Goal: Task Accomplishment & Management: Complete application form

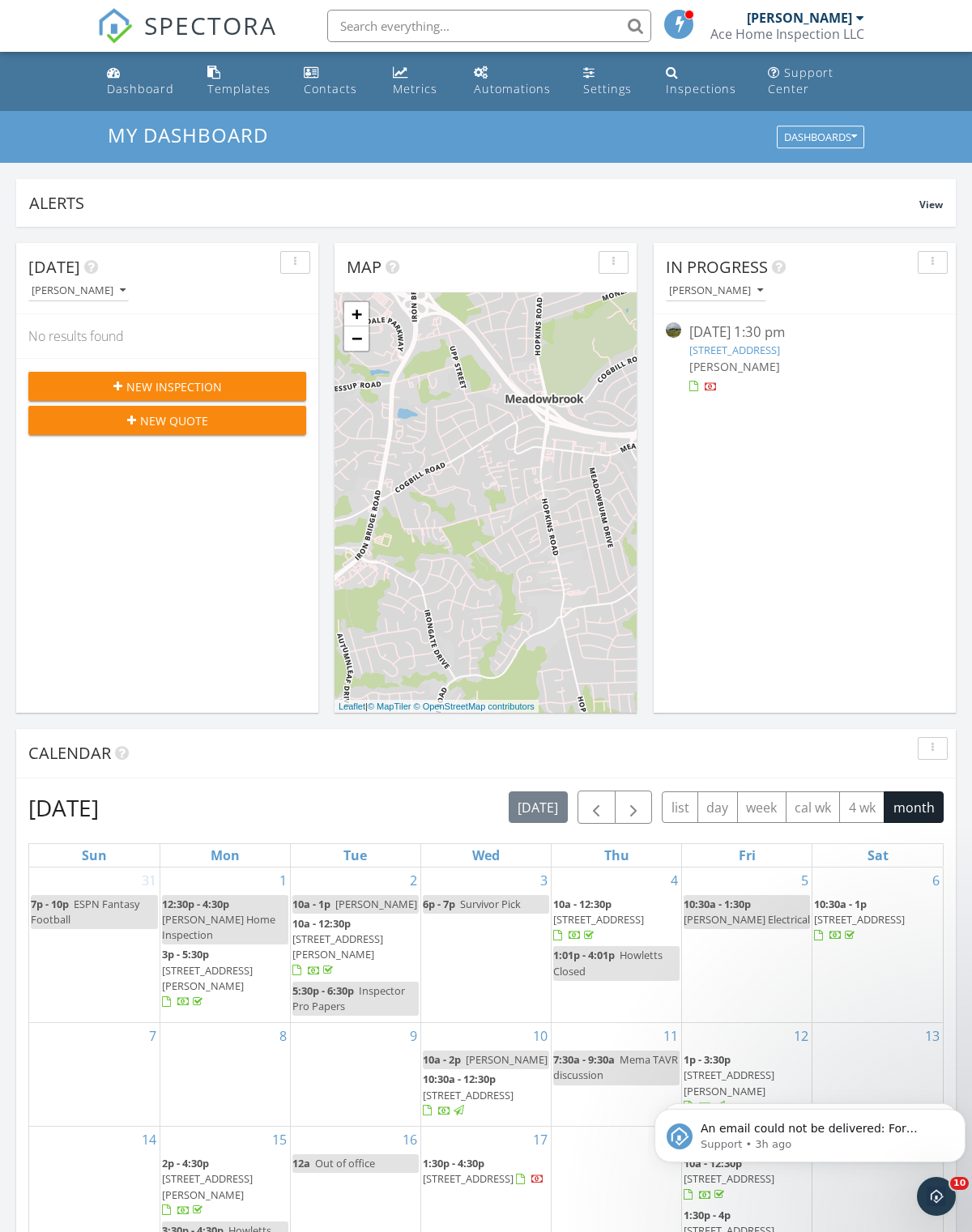
click at [160, 383] on span "New Inspection" at bounding box center [174, 386] width 95 height 17
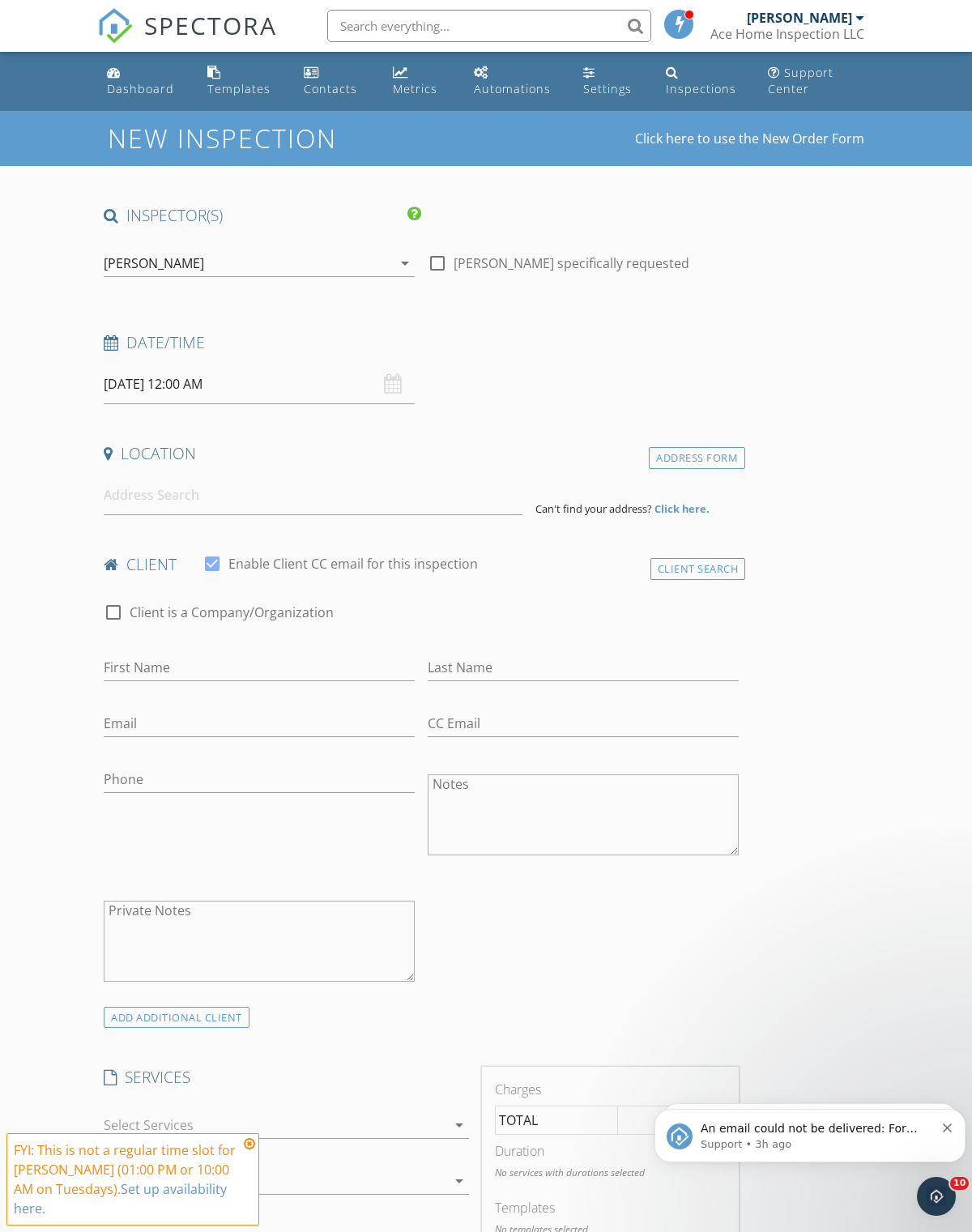
click at [192, 383] on input "[DATE] 12:00 AM" at bounding box center [259, 383] width 311 height 39
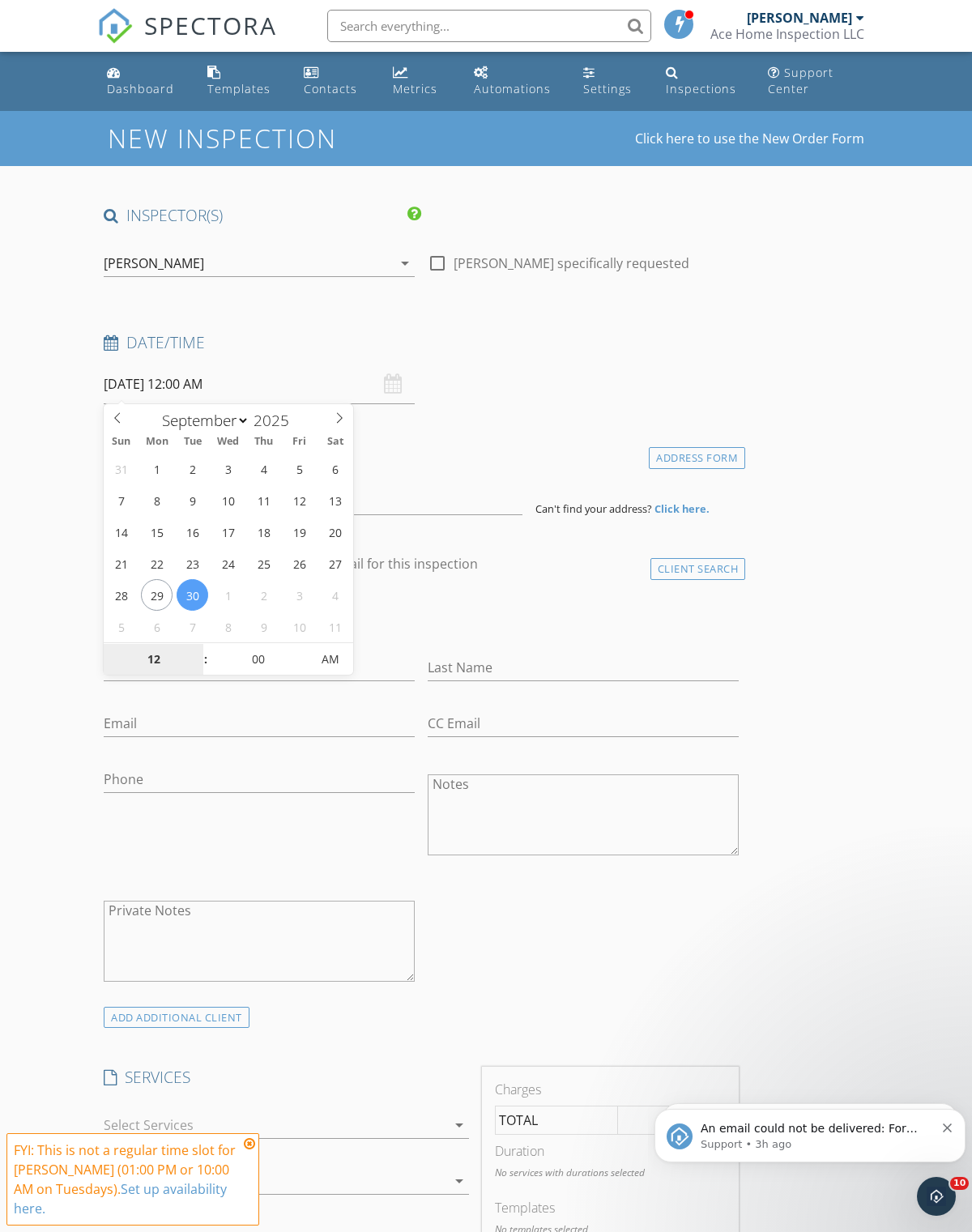
select select "9"
type input "[DATE] 12:00 AM"
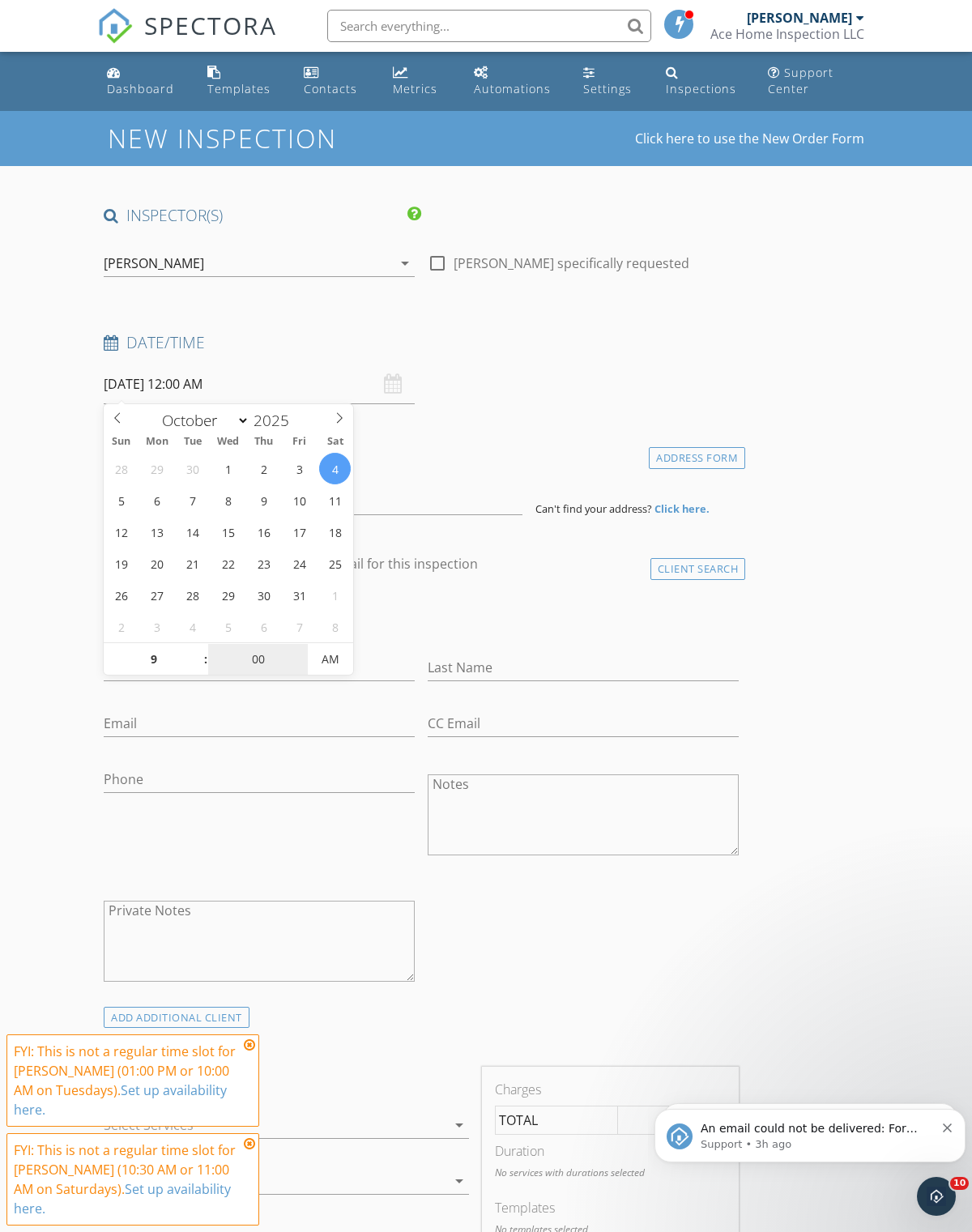
click at [253, 674] on input "00" at bounding box center [258, 660] width 100 height 32
type input "09"
type input "[DATE] 9:00 AM"
type input "30"
type input "[DATE] 9:30 AM"
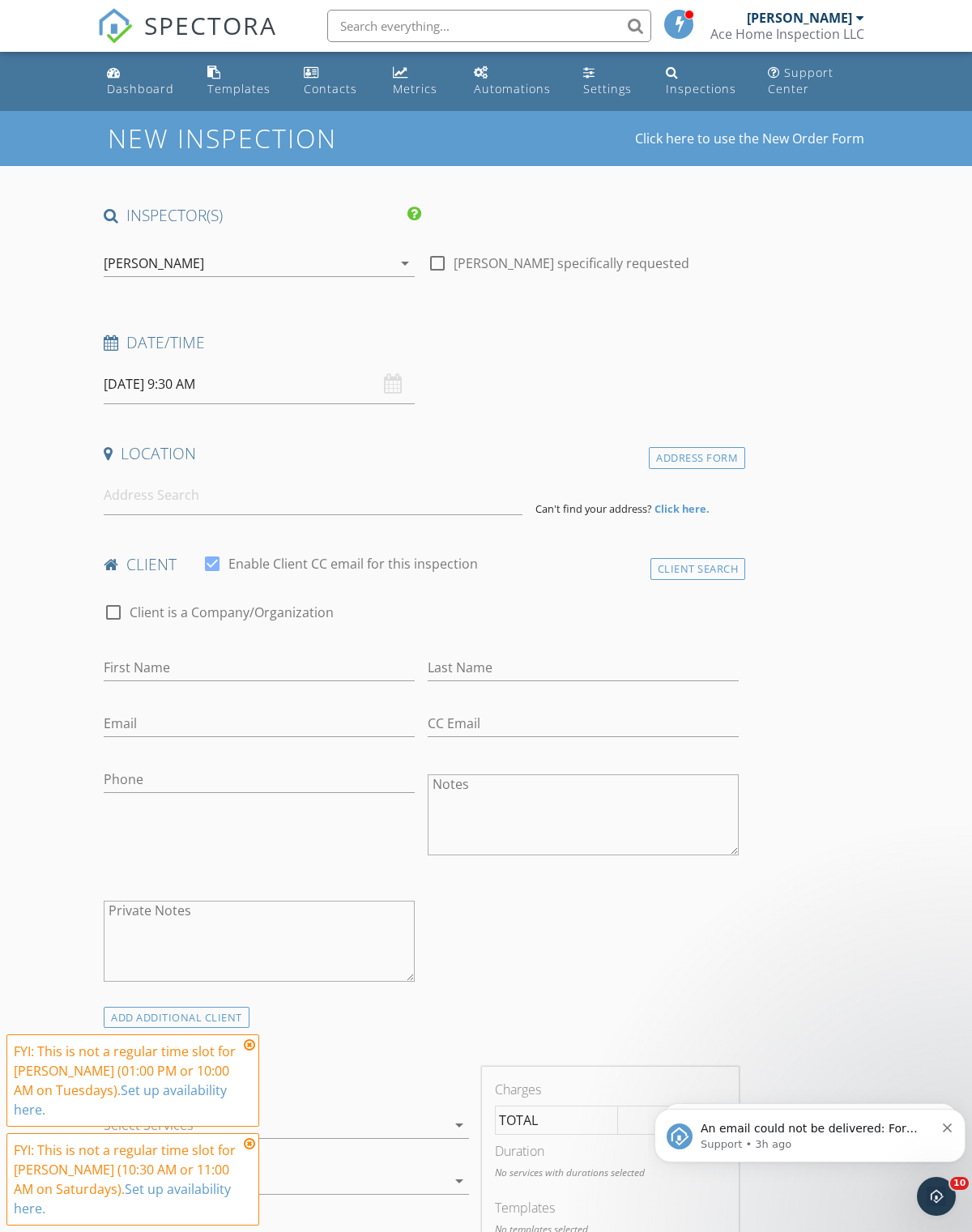
click at [156, 509] on input at bounding box center [313, 494] width 419 height 39
type input "[STREET_ADDRESS][PERSON_NAME]"
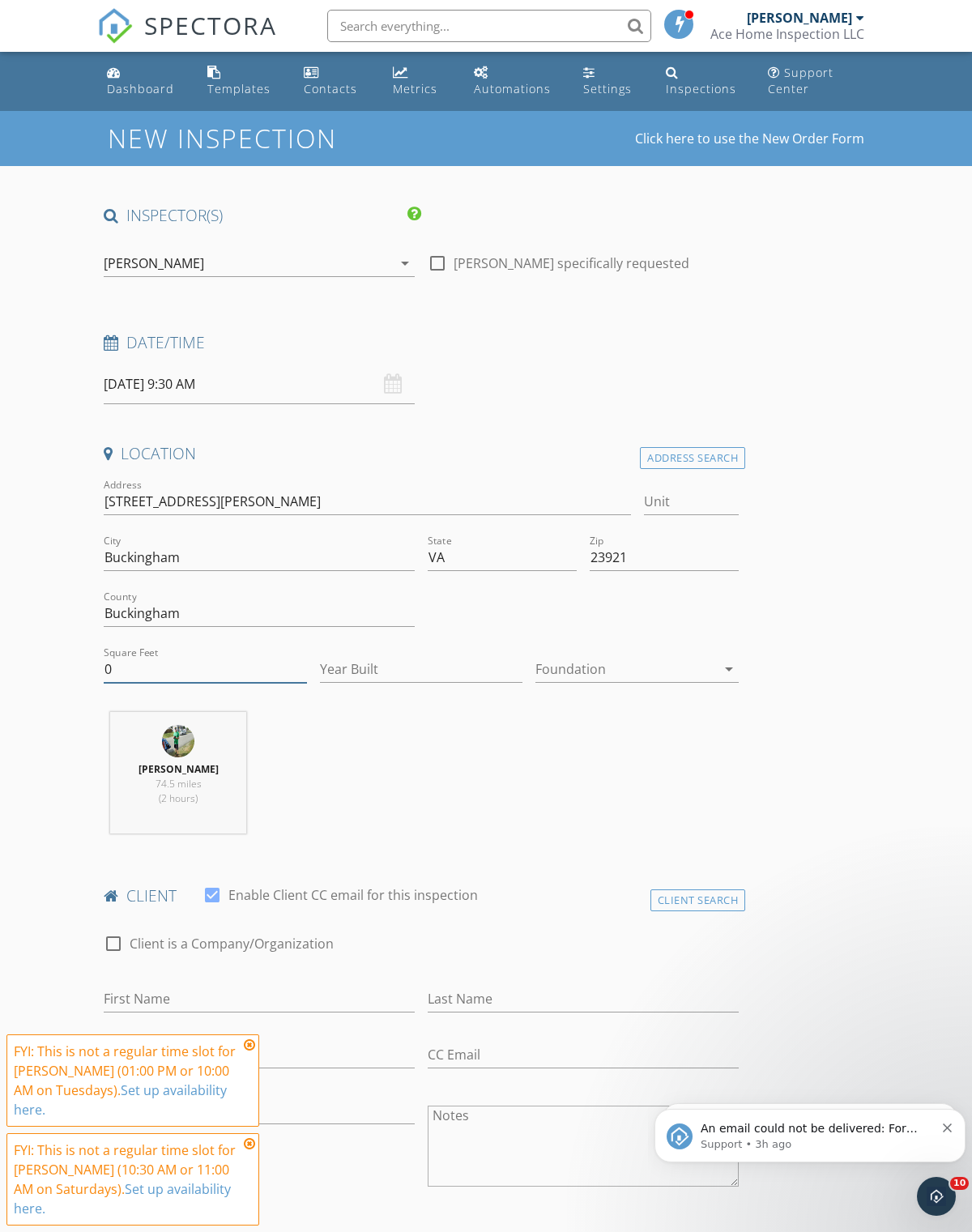
click at [142, 678] on input "0" at bounding box center [205, 669] width 204 height 27
type input "2200"
click at [384, 667] on input "Year Built" at bounding box center [422, 669] width 204 height 27
type input "2010"
click at [624, 681] on div "Foundation arrow_drop_down" at bounding box center [637, 669] width 204 height 27
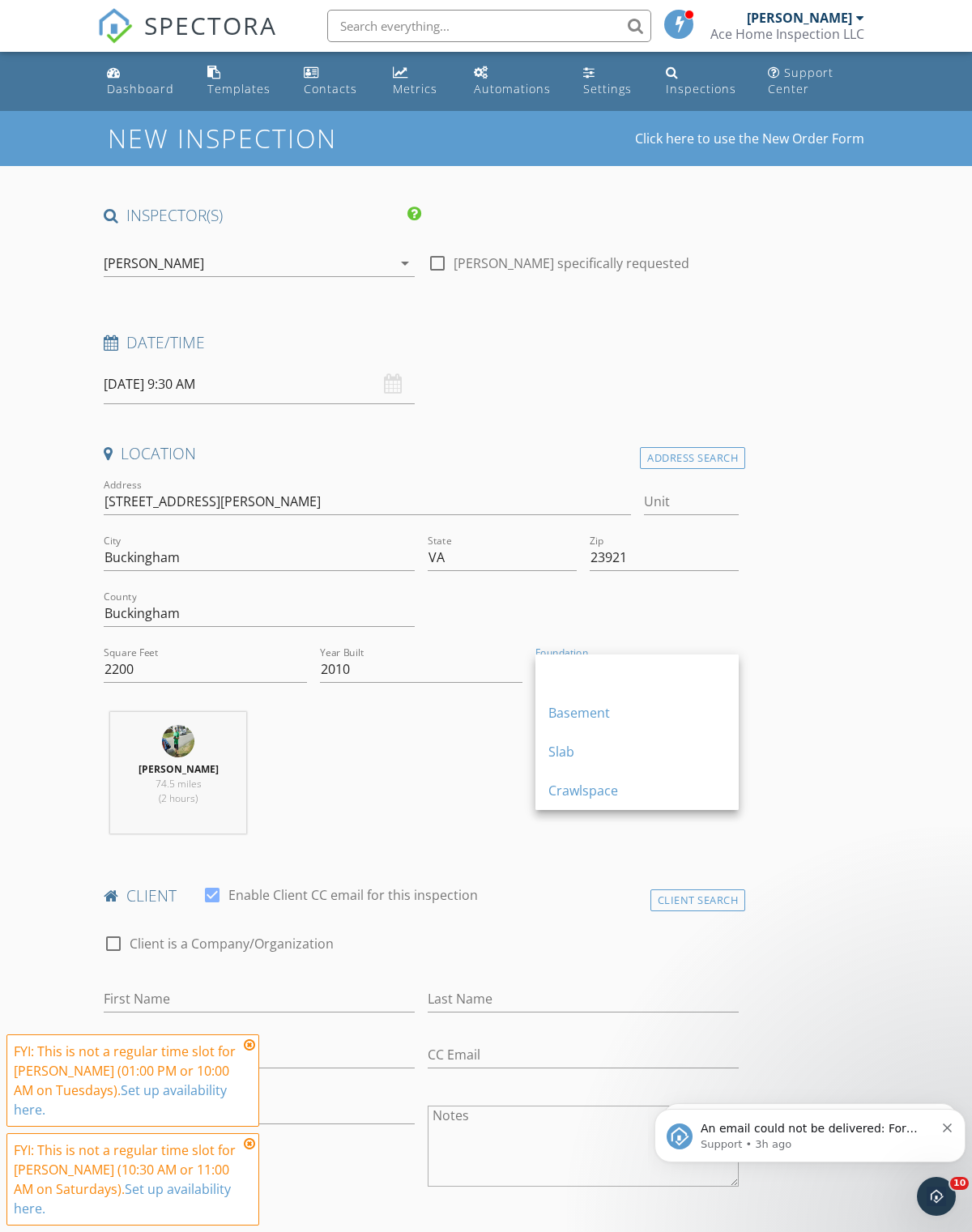
click at [635, 789] on div "Crawlspace" at bounding box center [636, 790] width 177 height 19
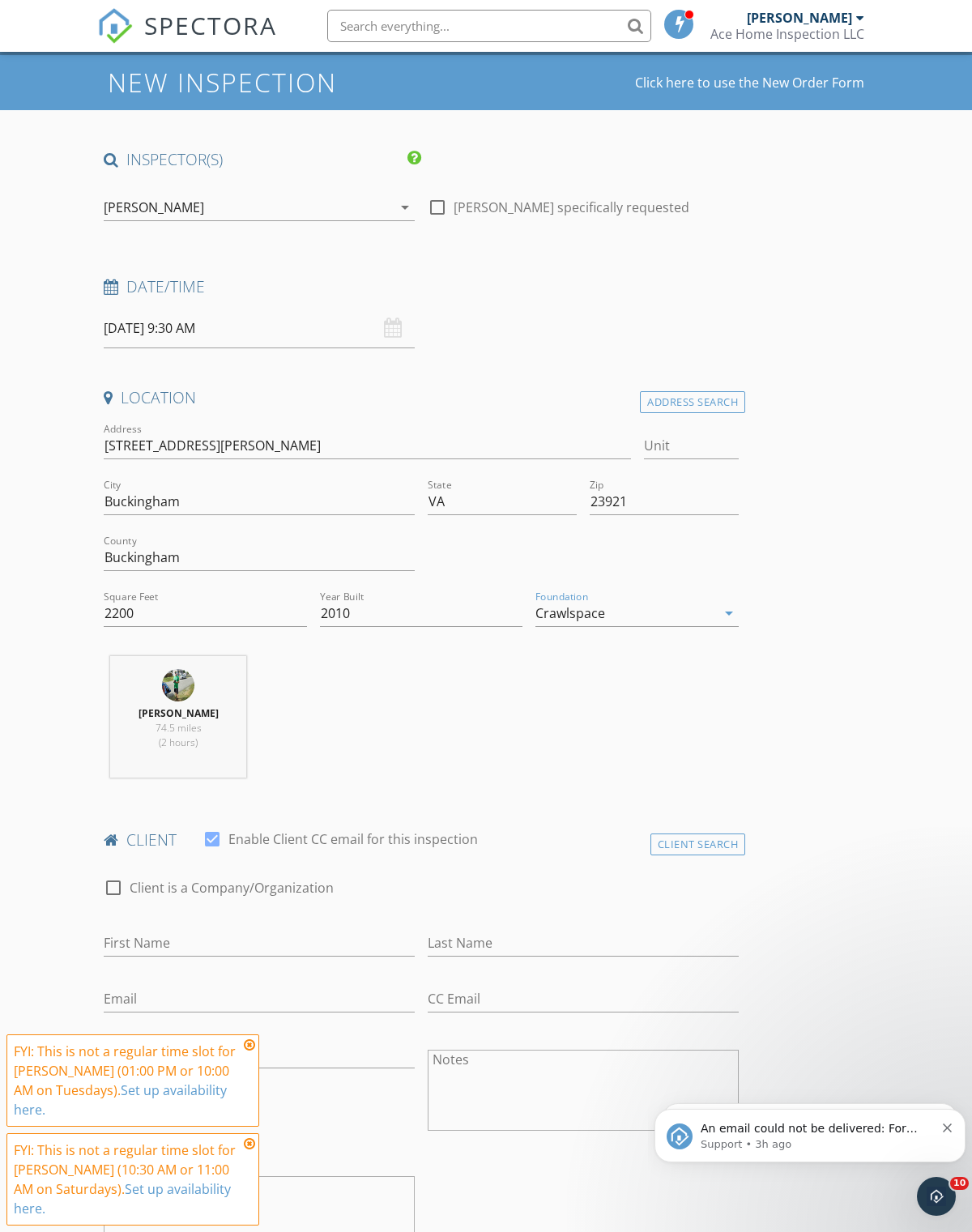
scroll to position [255, 0]
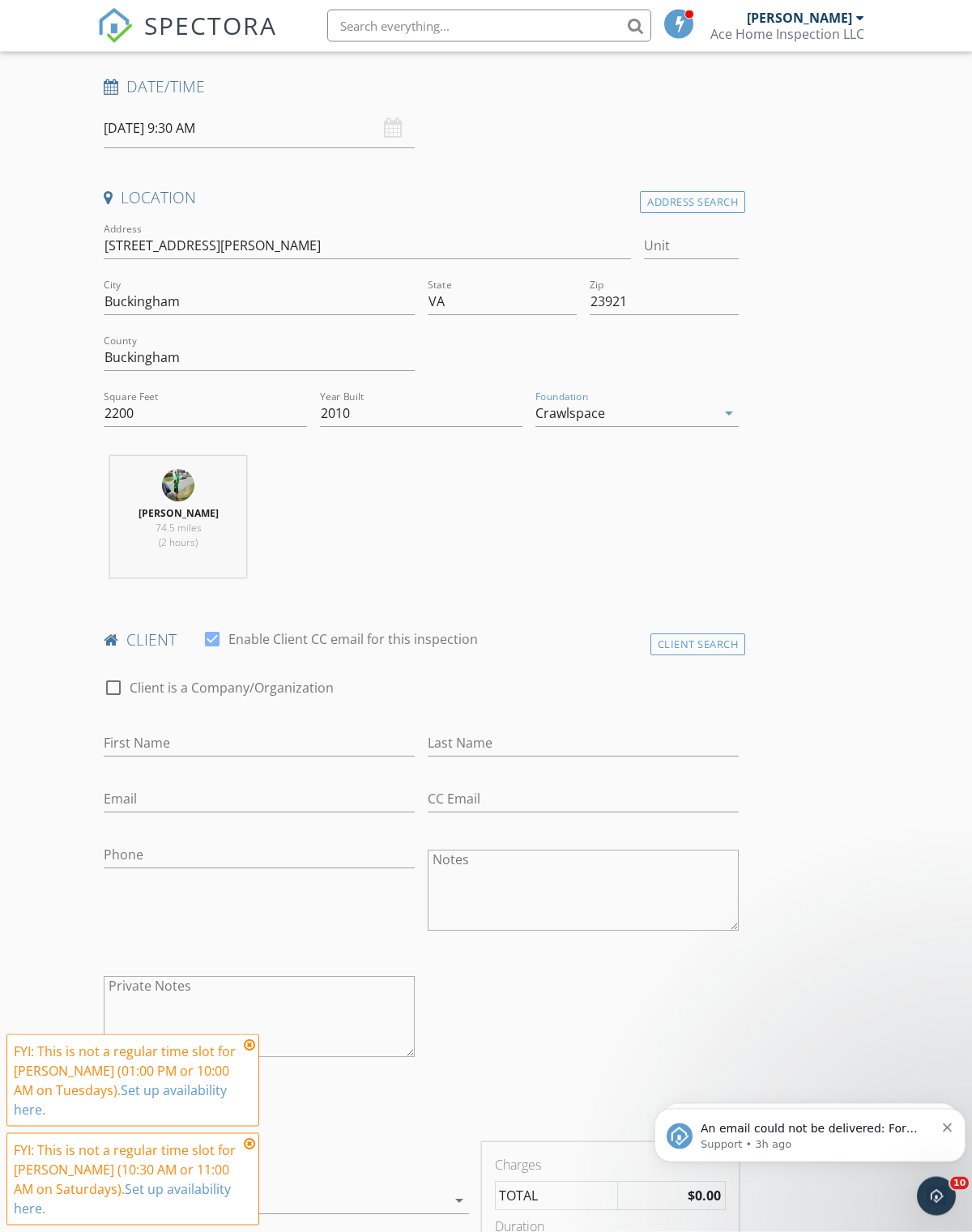
click at [951, 1122] on button "Dismiss notification" at bounding box center [947, 1125] width 10 height 13
click at [947, 1132] on icon "Dismiss notification" at bounding box center [947, 1127] width 9 height 9
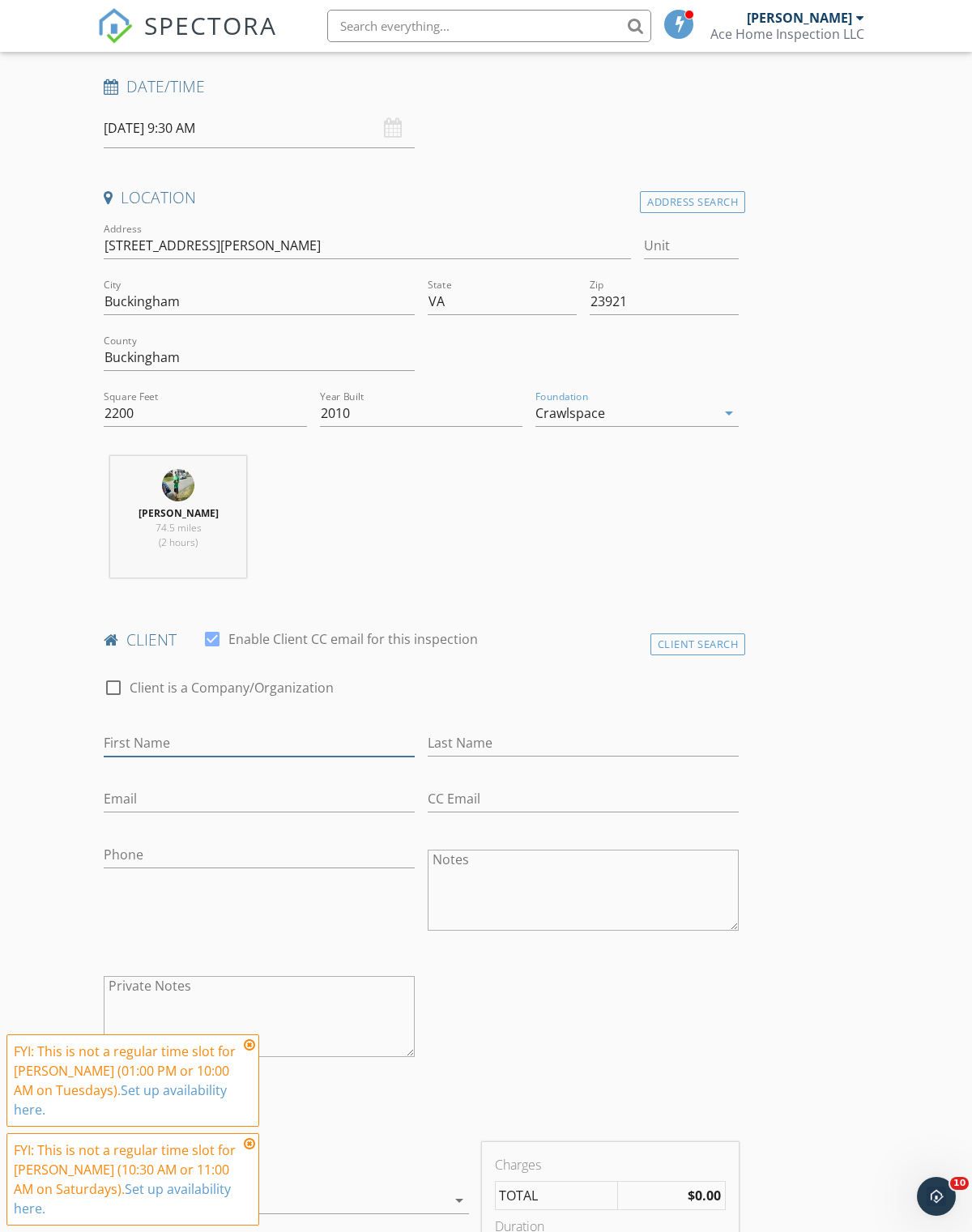
click at [178, 738] on input "First Name" at bounding box center [259, 743] width 311 height 27
type input "[PERSON_NAME]"
click at [499, 738] on input "Last Name" at bounding box center [582, 743] width 311 height 27
type input "[PERSON_NAME]"
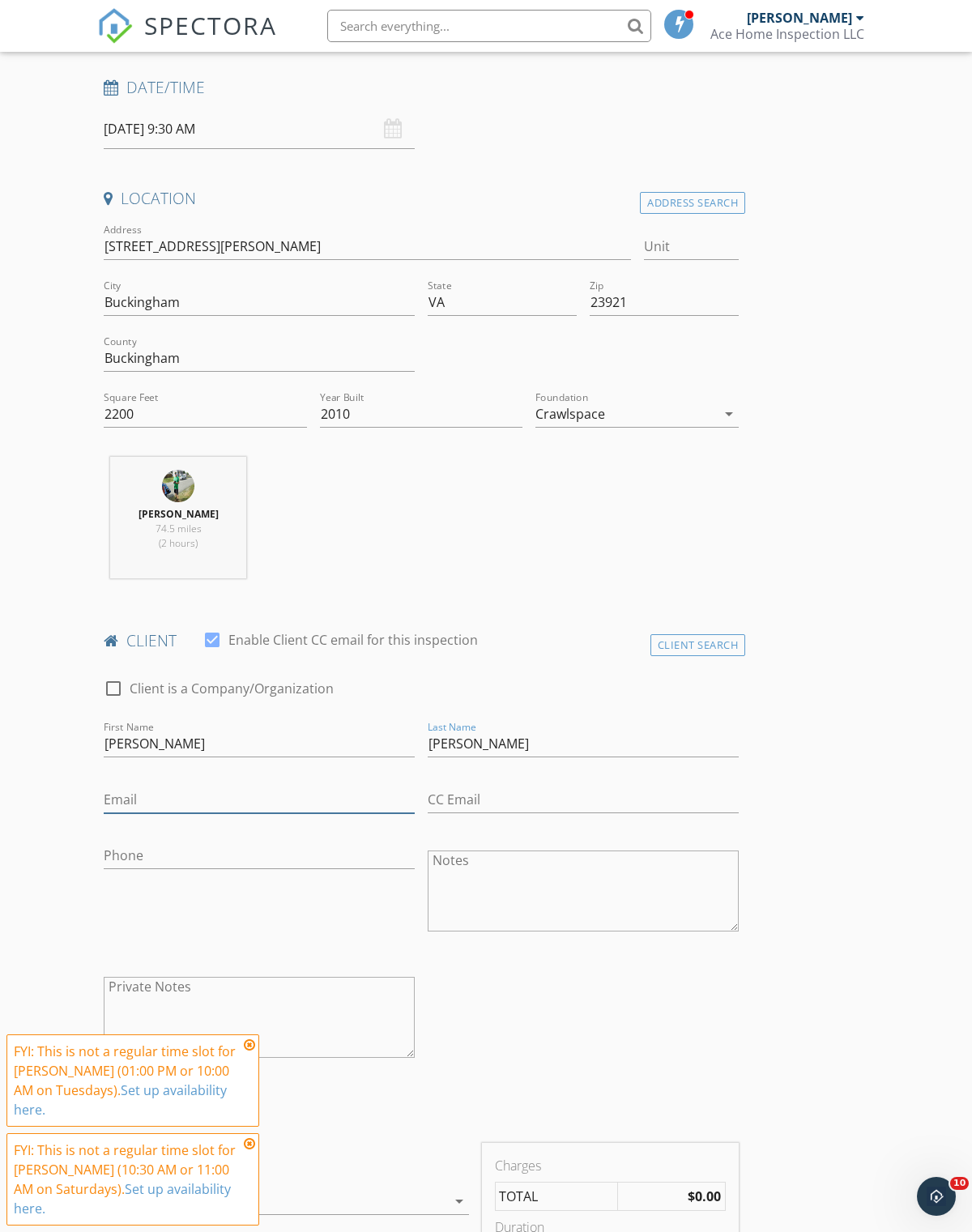
click at [177, 796] on input "Email" at bounding box center [259, 799] width 311 height 27
type input "[PERSON_NAME][EMAIL_ADDRESS][PERSON_NAME][DOMAIN_NAME][US_STATE]"
click at [168, 863] on input "Phone" at bounding box center [259, 855] width 311 height 27
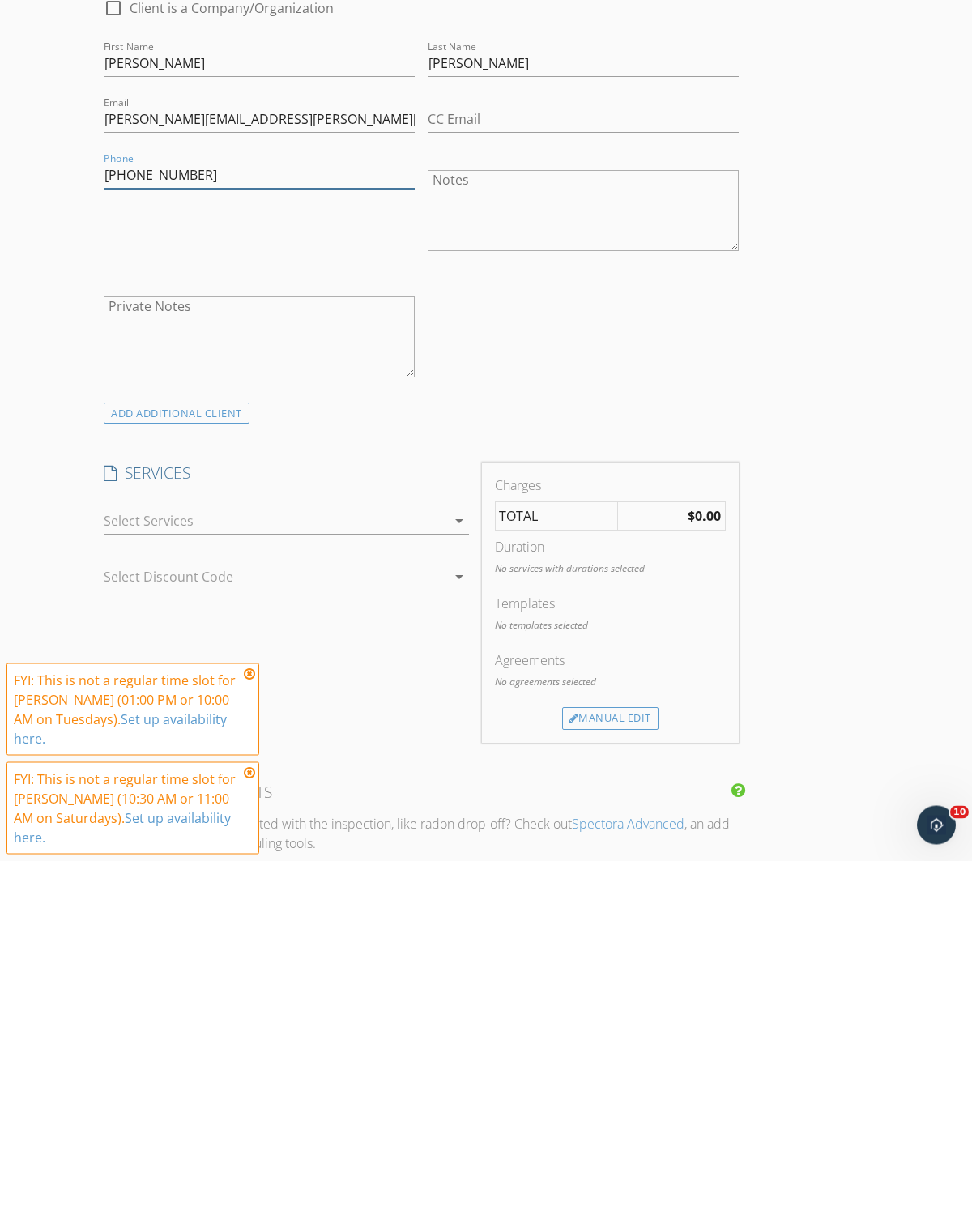
scroll to position [583, 0]
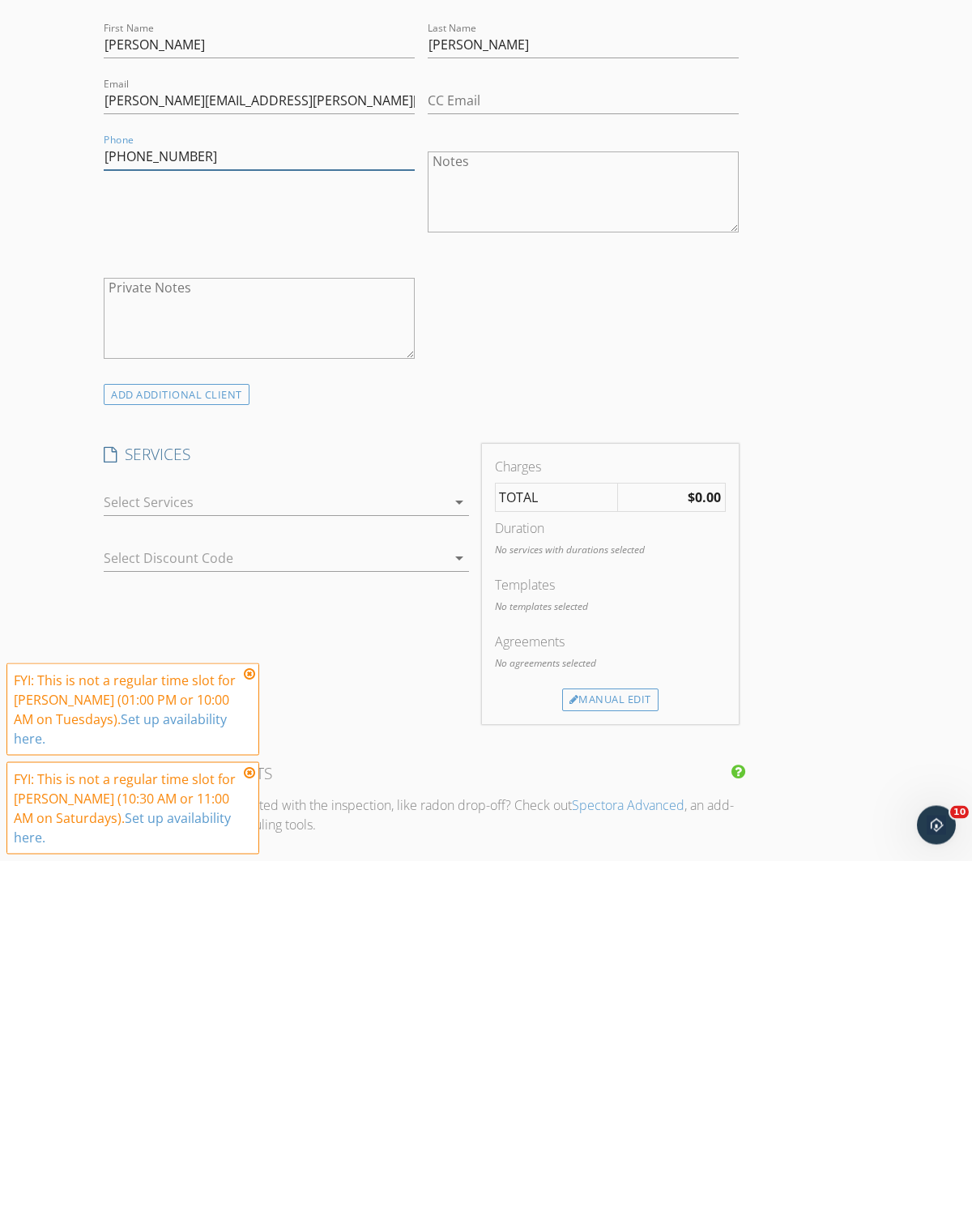
type input "[PHONE_NUMBER]"
click at [425, 861] on div at bounding box center [275, 874] width 343 height 26
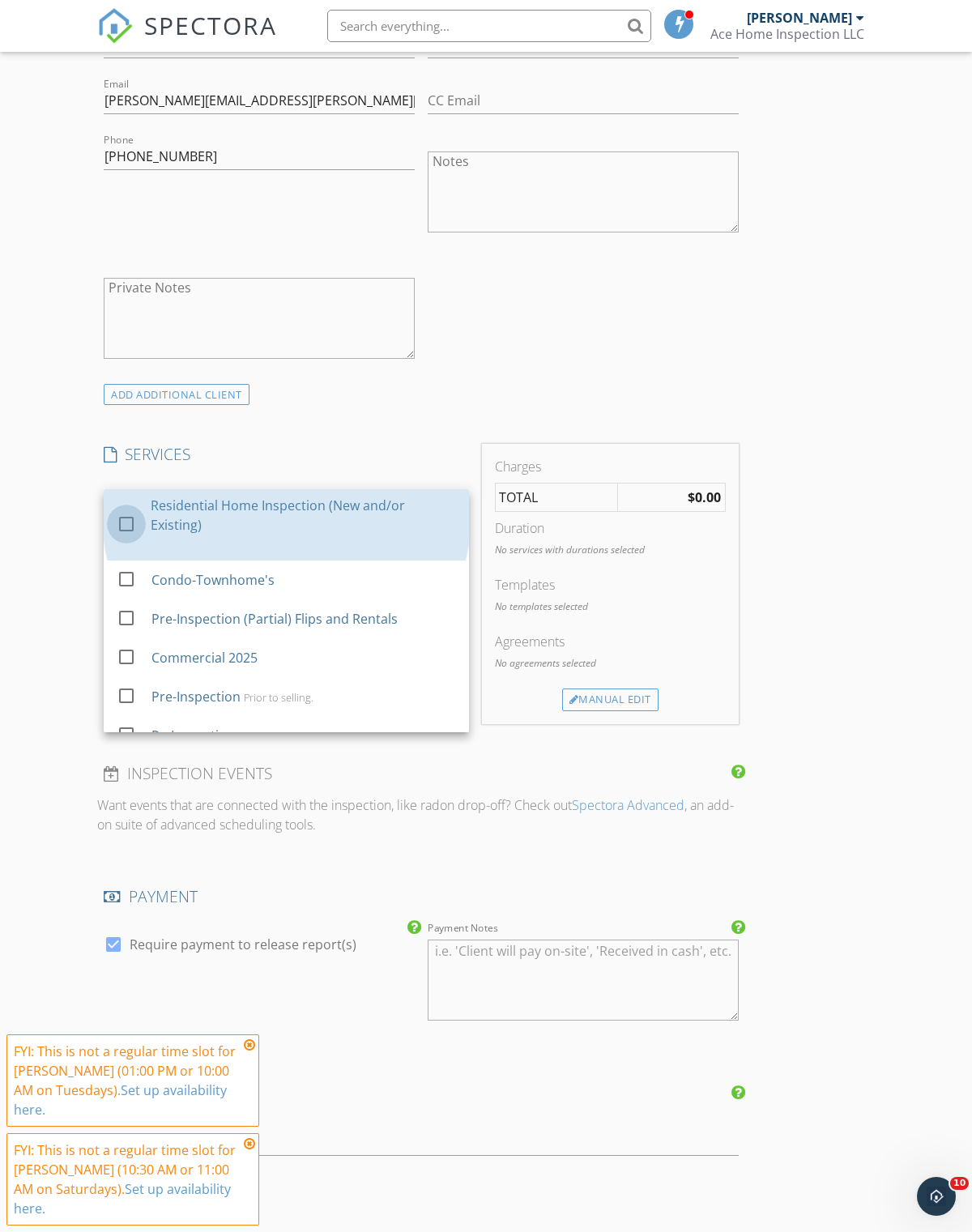
click at [121, 510] on div at bounding box center [127, 524] width 28 height 28
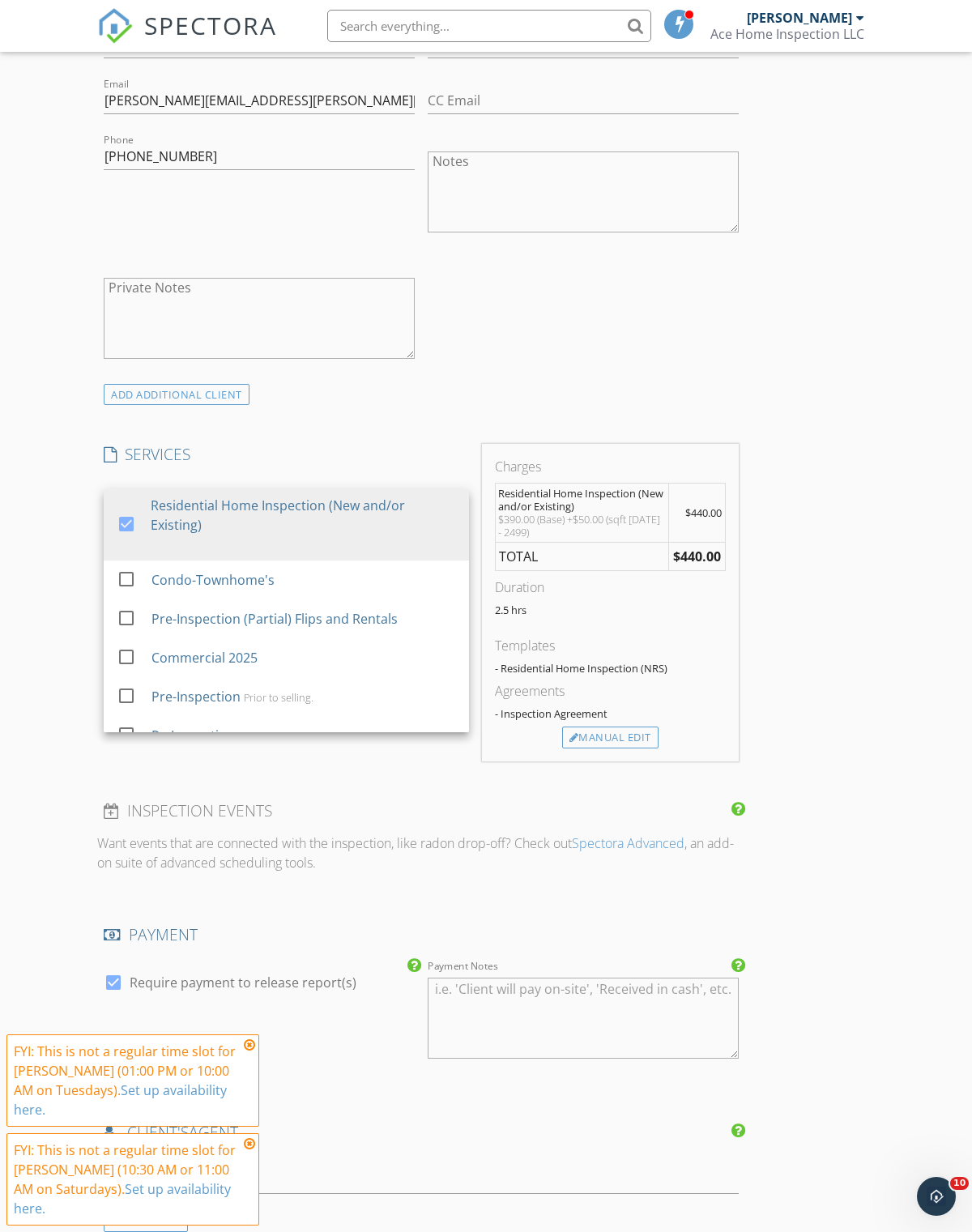
click at [863, 587] on div "INSPECTOR(S) check_box [PERSON_NAME] PRIMARY [PERSON_NAME] arrow_drop_down chec…" at bounding box center [486, 805] width 778 height 3108
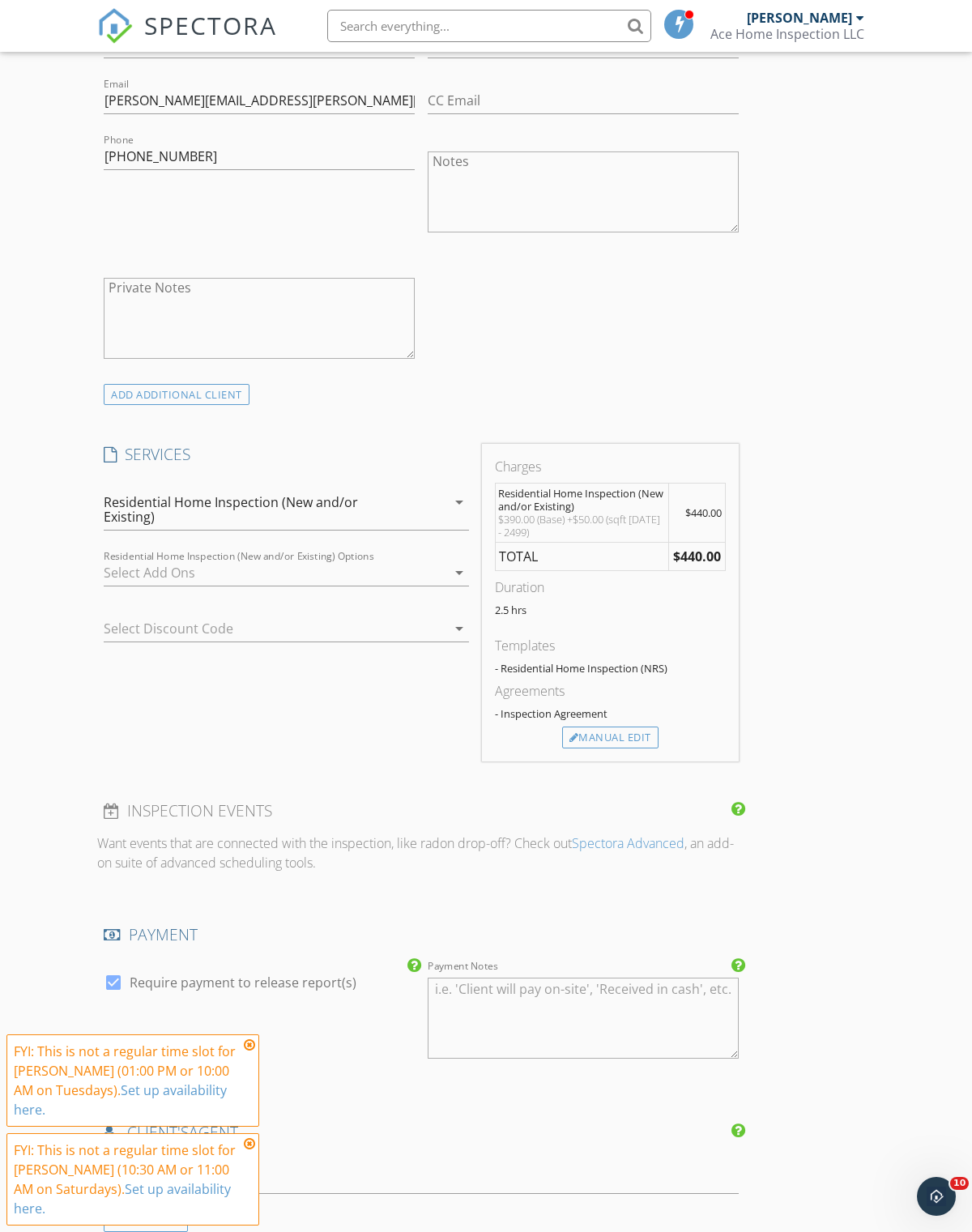
click at [238, 616] on div at bounding box center [263, 628] width 320 height 26
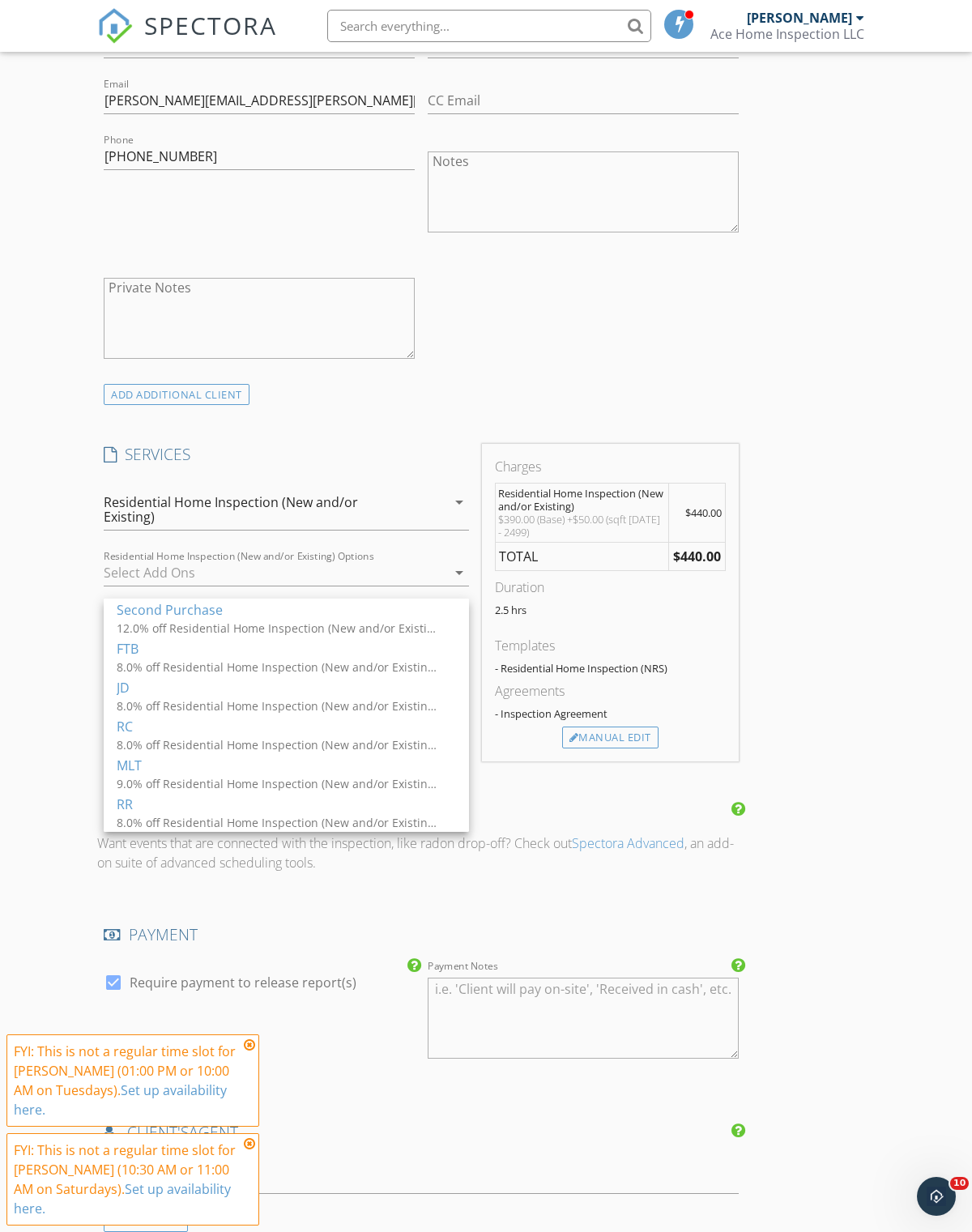
click at [193, 822] on div "8.0% off Residential Home Inspection (New and/or Existing), Condo-Townhome's, P…" at bounding box center [278, 822] width 324 height 17
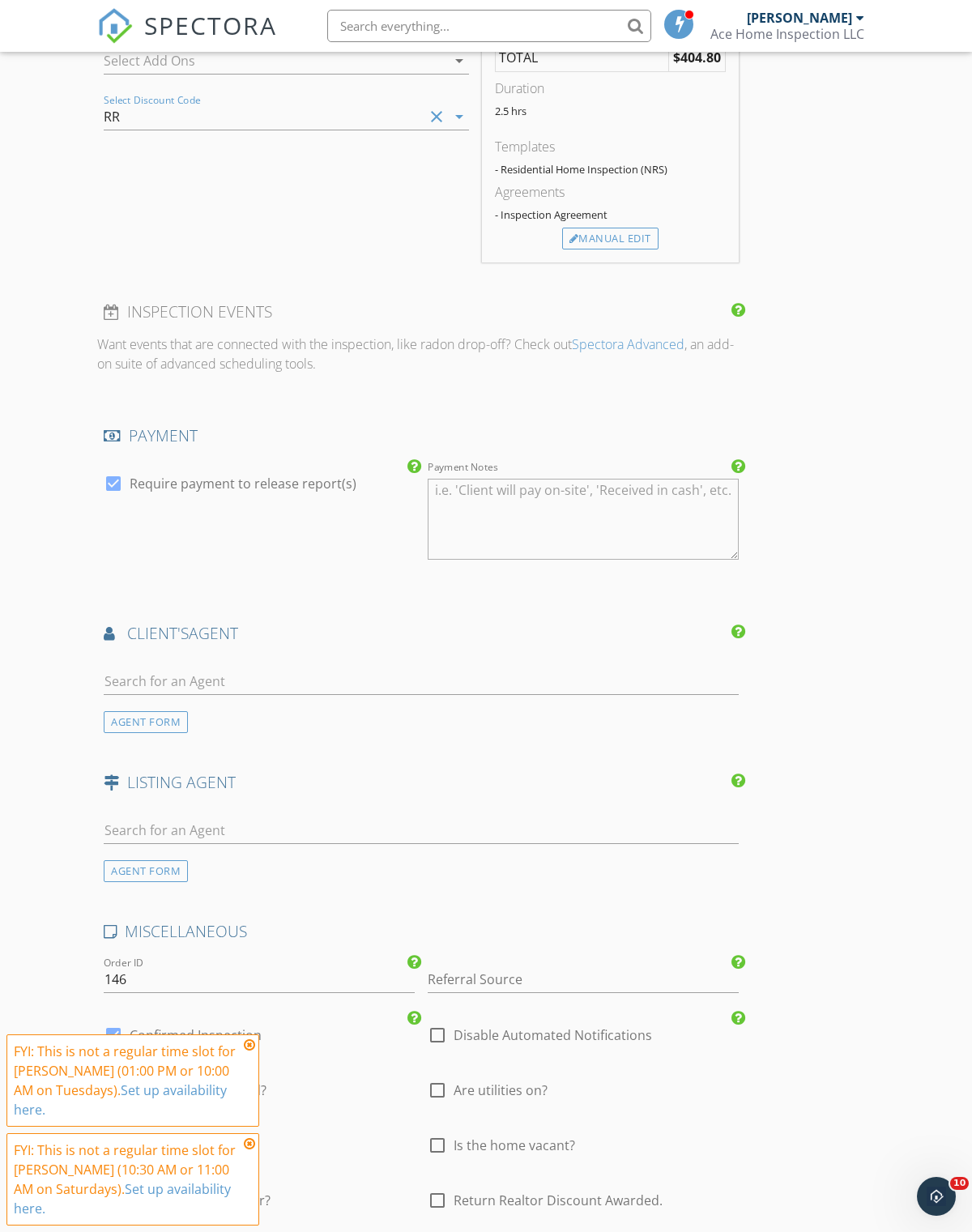
scroll to position [1471, 0]
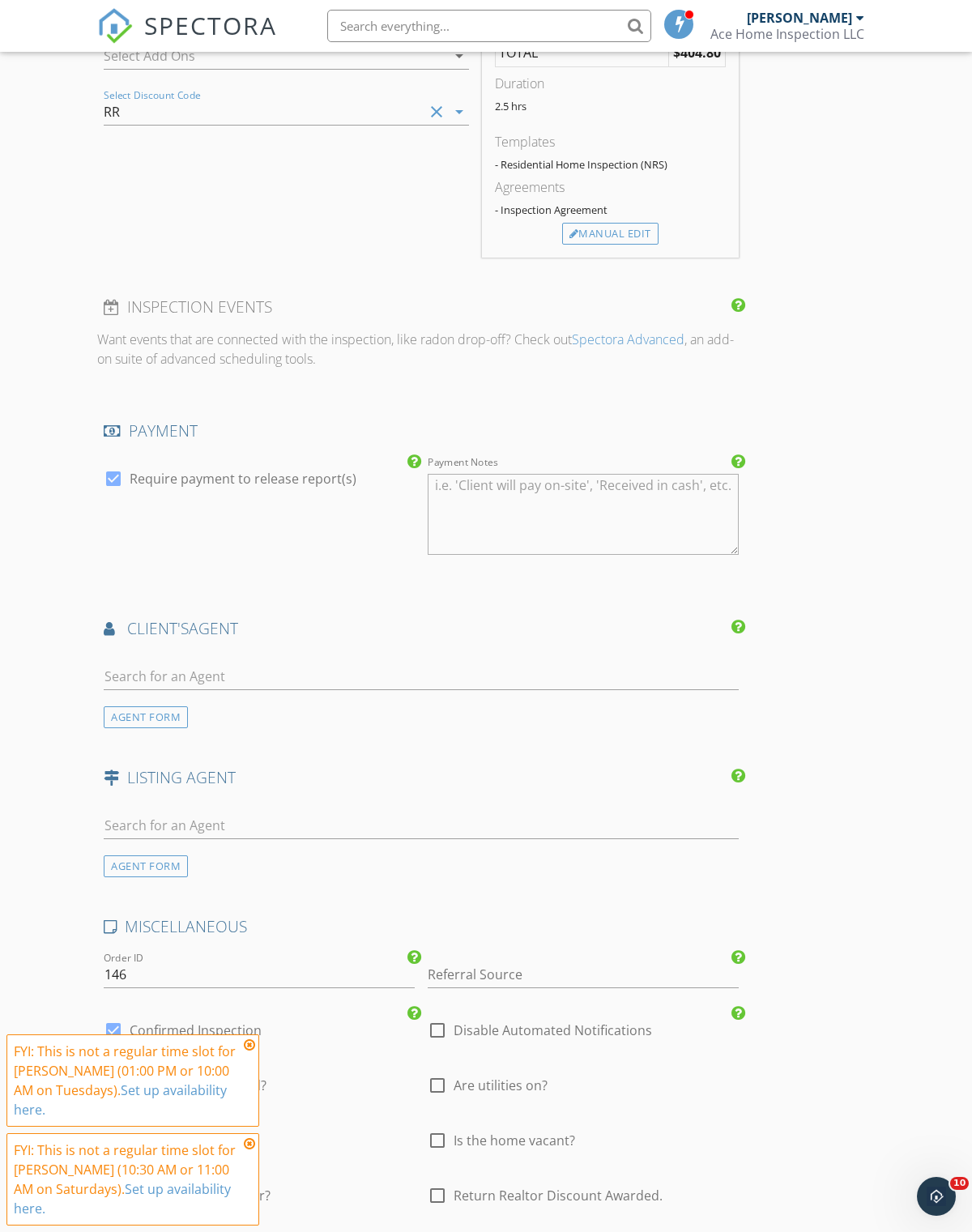
click at [128, 723] on div "AGENT FORM" at bounding box center [146, 717] width 84 height 22
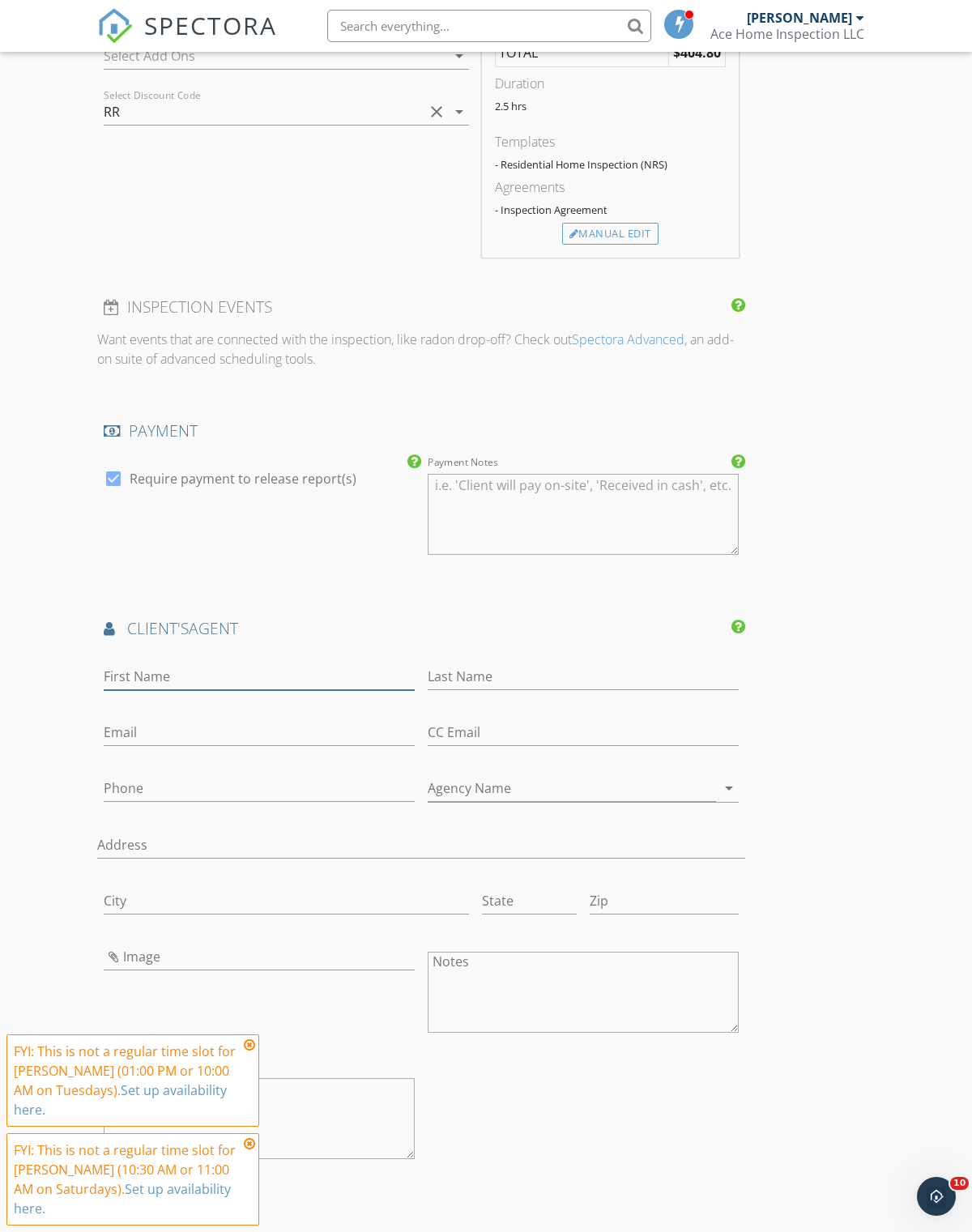
click at [182, 677] on input "First Name" at bounding box center [259, 676] width 311 height 27
type input "[PERSON_NAME]"
click at [480, 679] on input "Last Name" at bounding box center [582, 676] width 311 height 27
type input "[PERSON_NAME]"
click at [171, 728] on input "Email" at bounding box center [259, 732] width 311 height 27
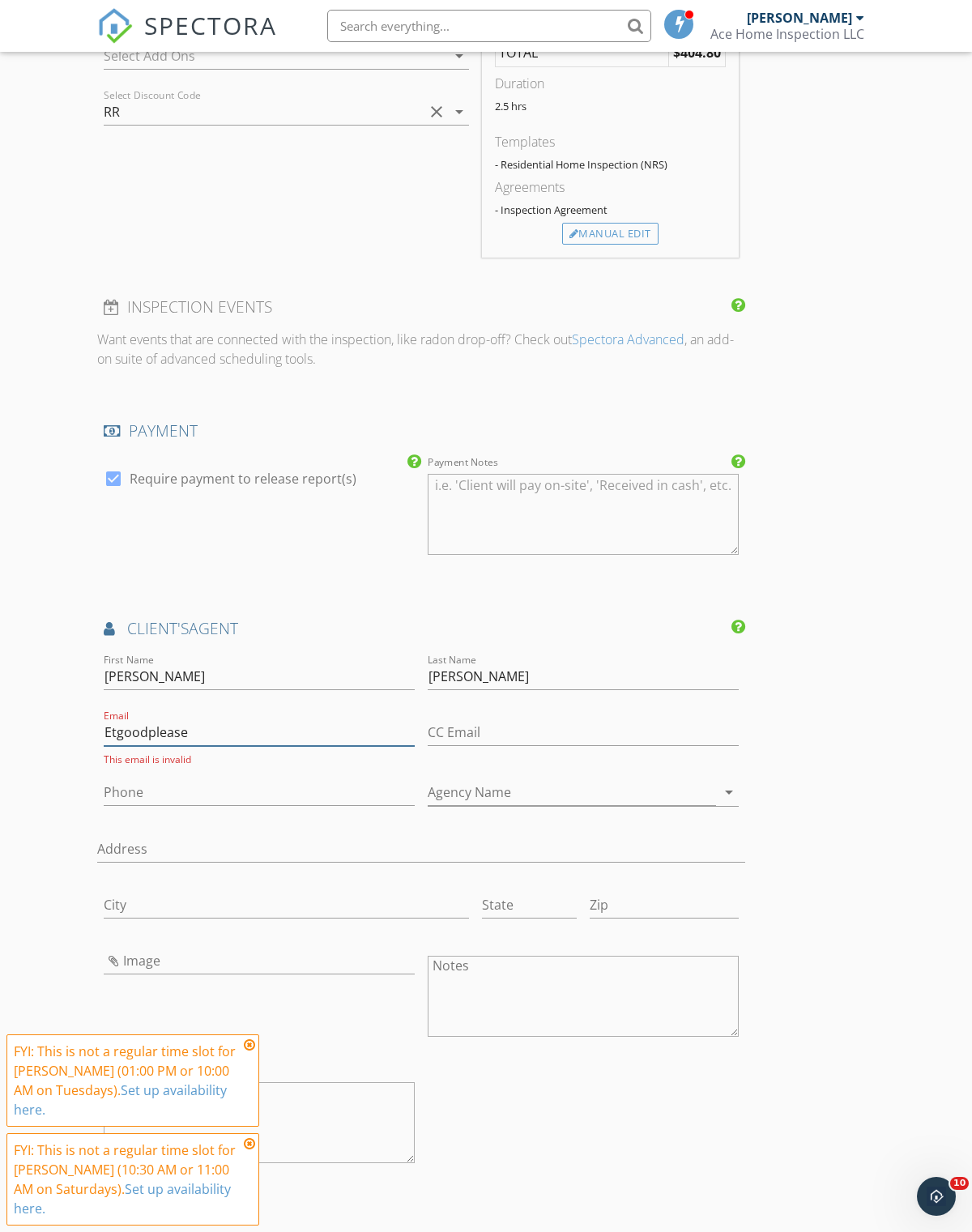
type input "Etgoodpleaser"
click at [133, 731] on input "Etgoodpleaser" at bounding box center [259, 732] width 311 height 27
click at [136, 727] on input "Etgoodpleaser" at bounding box center [259, 732] width 311 height 27
click at [134, 719] on input "Etgoodpleaser" at bounding box center [259, 732] width 311 height 27
type input "[EMAIL_ADDRESS][DOMAIN_NAME]"
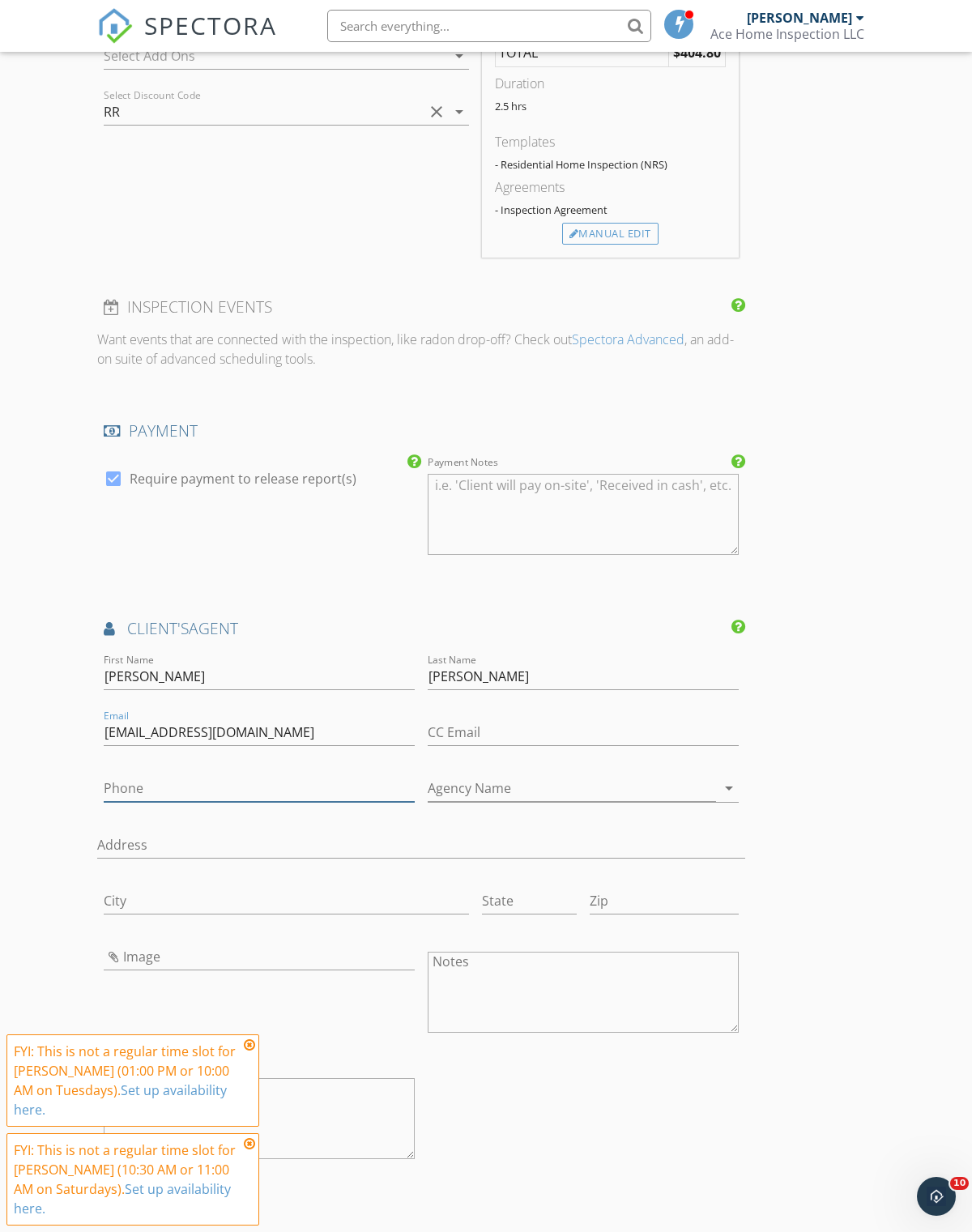
click at [127, 785] on input "Phone" at bounding box center [259, 788] width 311 height 27
type input "[PHONE_NUMBER]"
click at [458, 786] on input "Agency Name" at bounding box center [571, 788] width 288 height 27
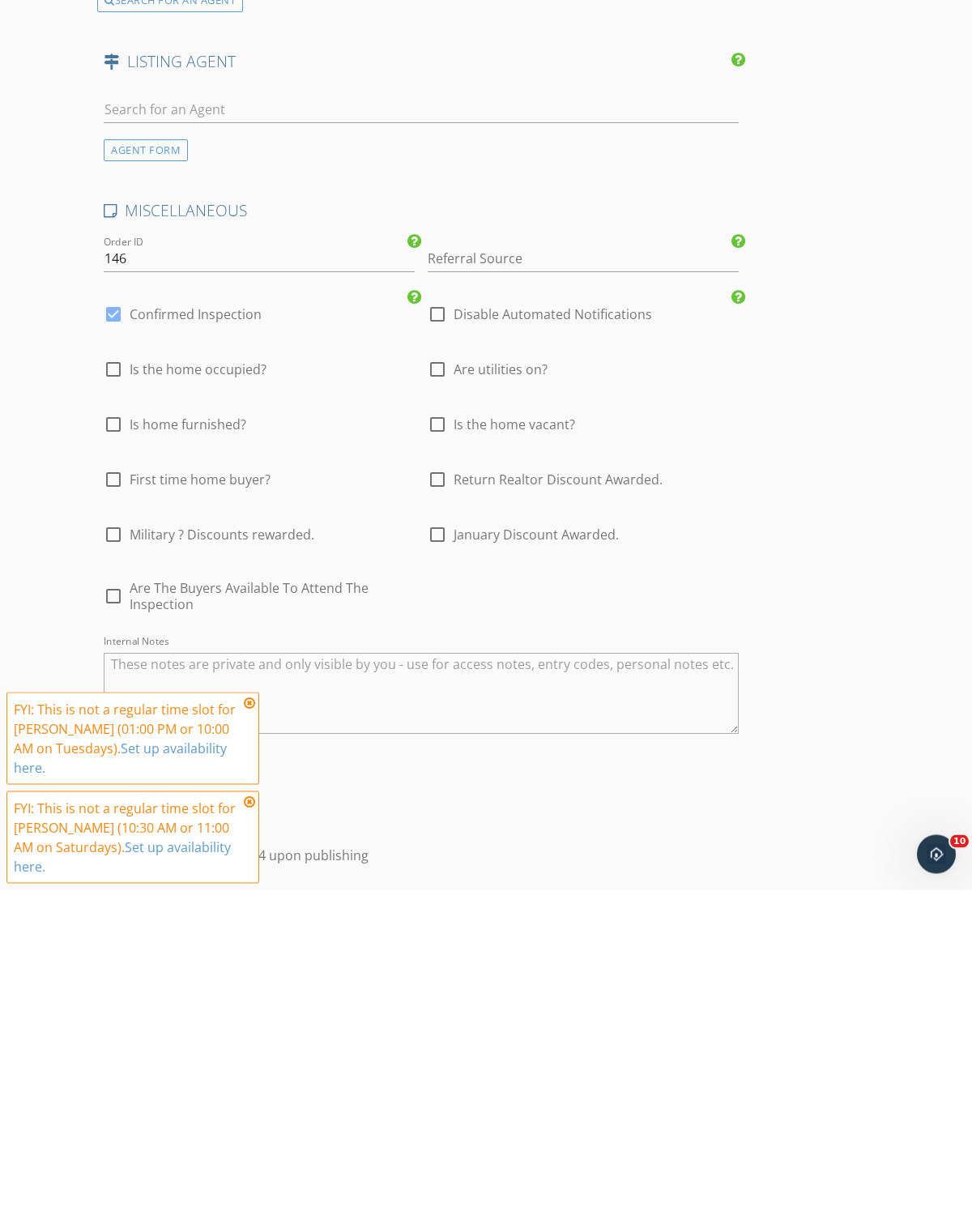
scroll to position [2324, 0]
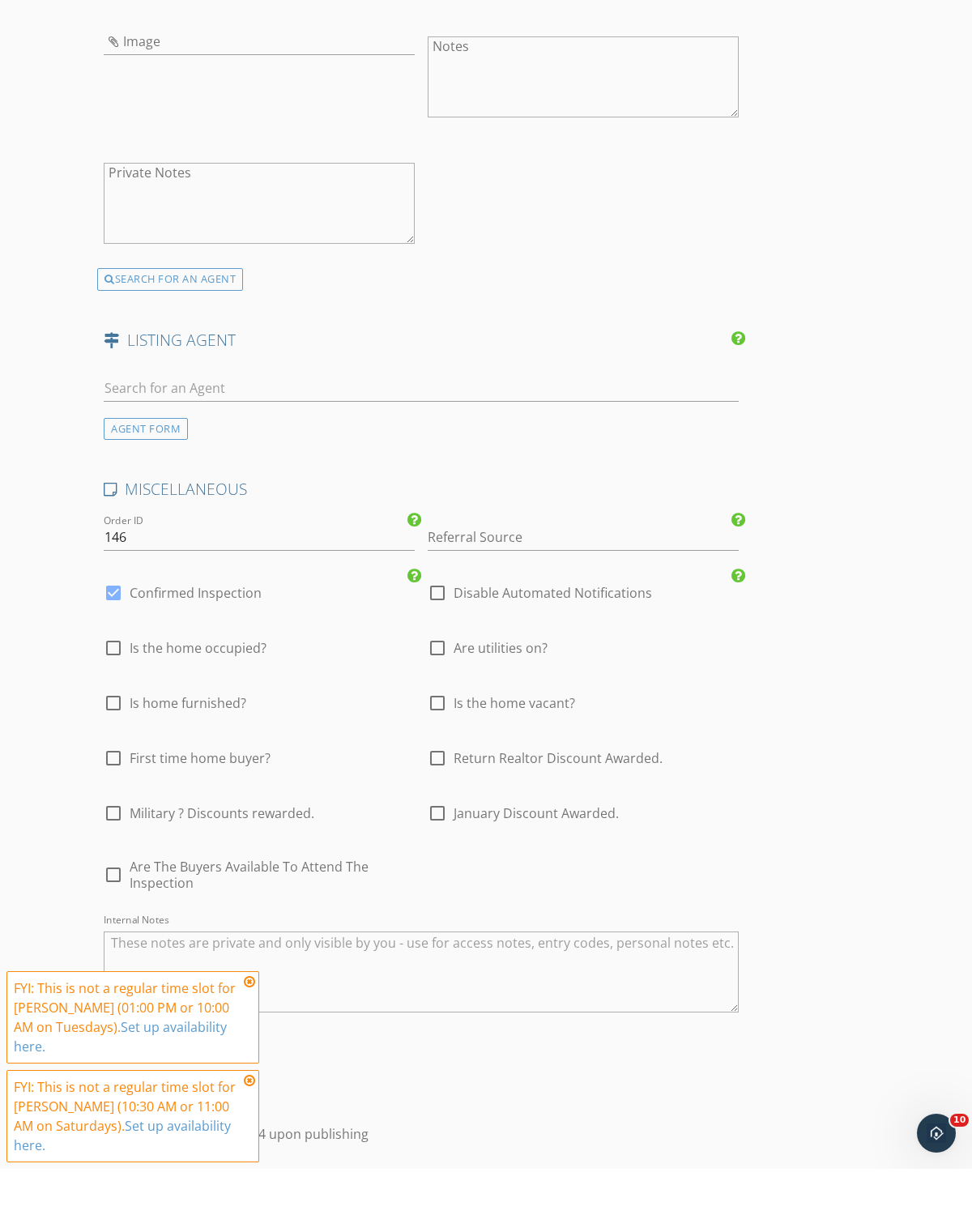
type input "[PERSON_NAME] Estates & Homes"
click at [232, 438] on input "text" at bounding box center [421, 451] width 635 height 27
type input "[PERSON_NAME]"
click at [261, 465] on li "[PERSON_NAME] Coldwell Banker Prime" at bounding box center [421, 487] width 634 height 45
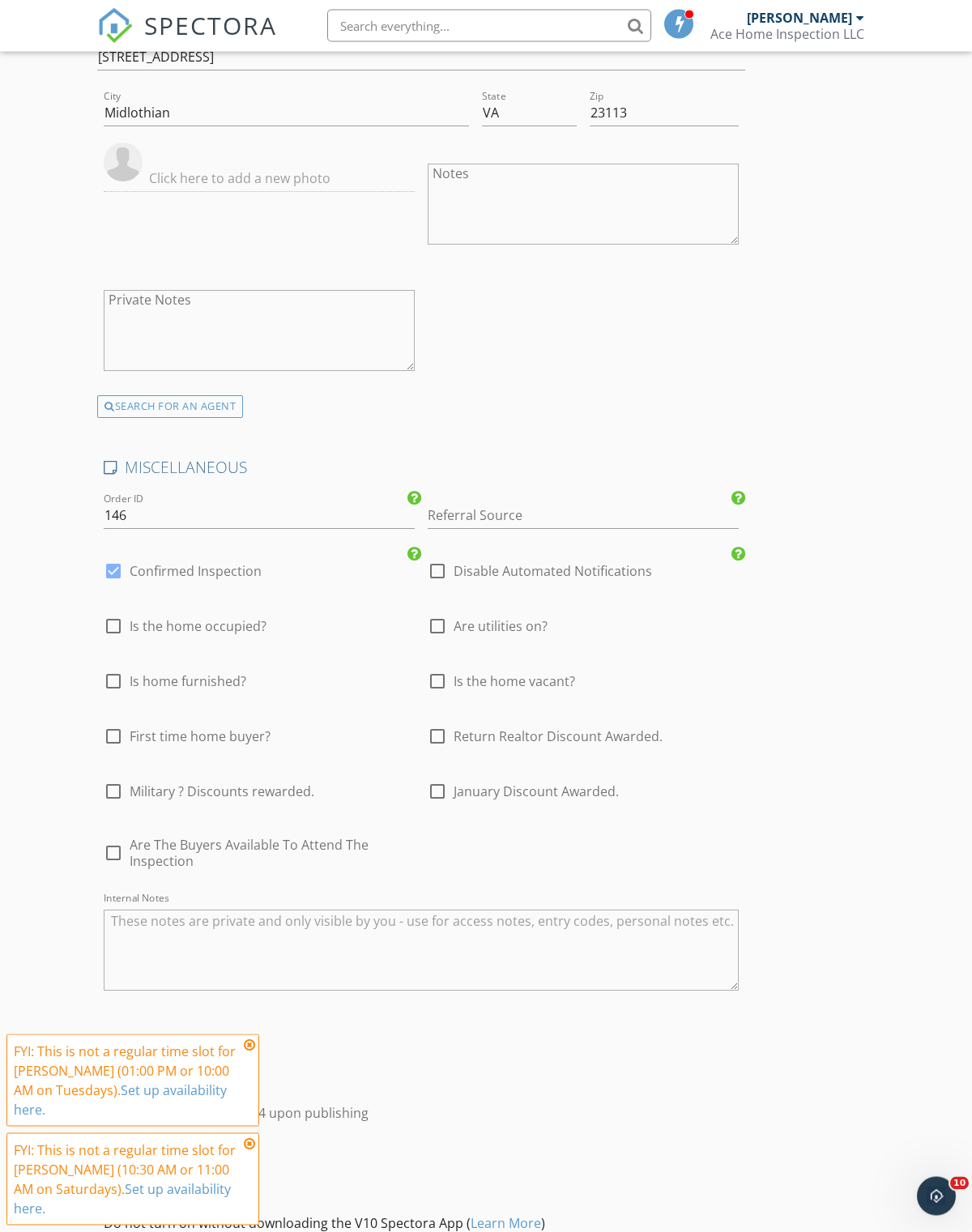
scroll to position [2890, 0]
click at [447, 622] on div at bounding box center [437, 626] width 28 height 28
checkbox input "true"
click at [120, 676] on div at bounding box center [114, 681] width 28 height 28
checkbox input "true"
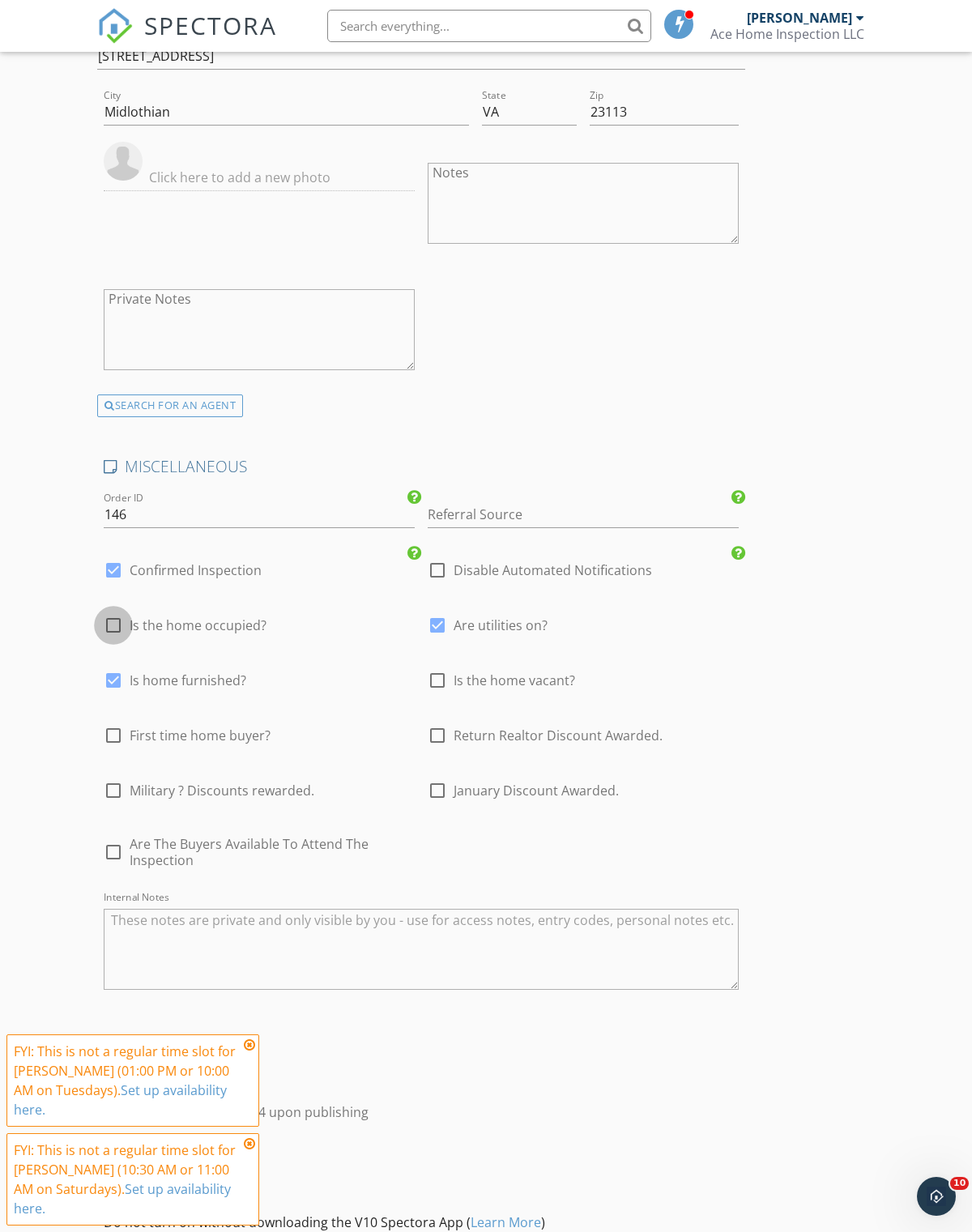
click at [111, 626] on div at bounding box center [114, 626] width 28 height 28
checkbox input "true"
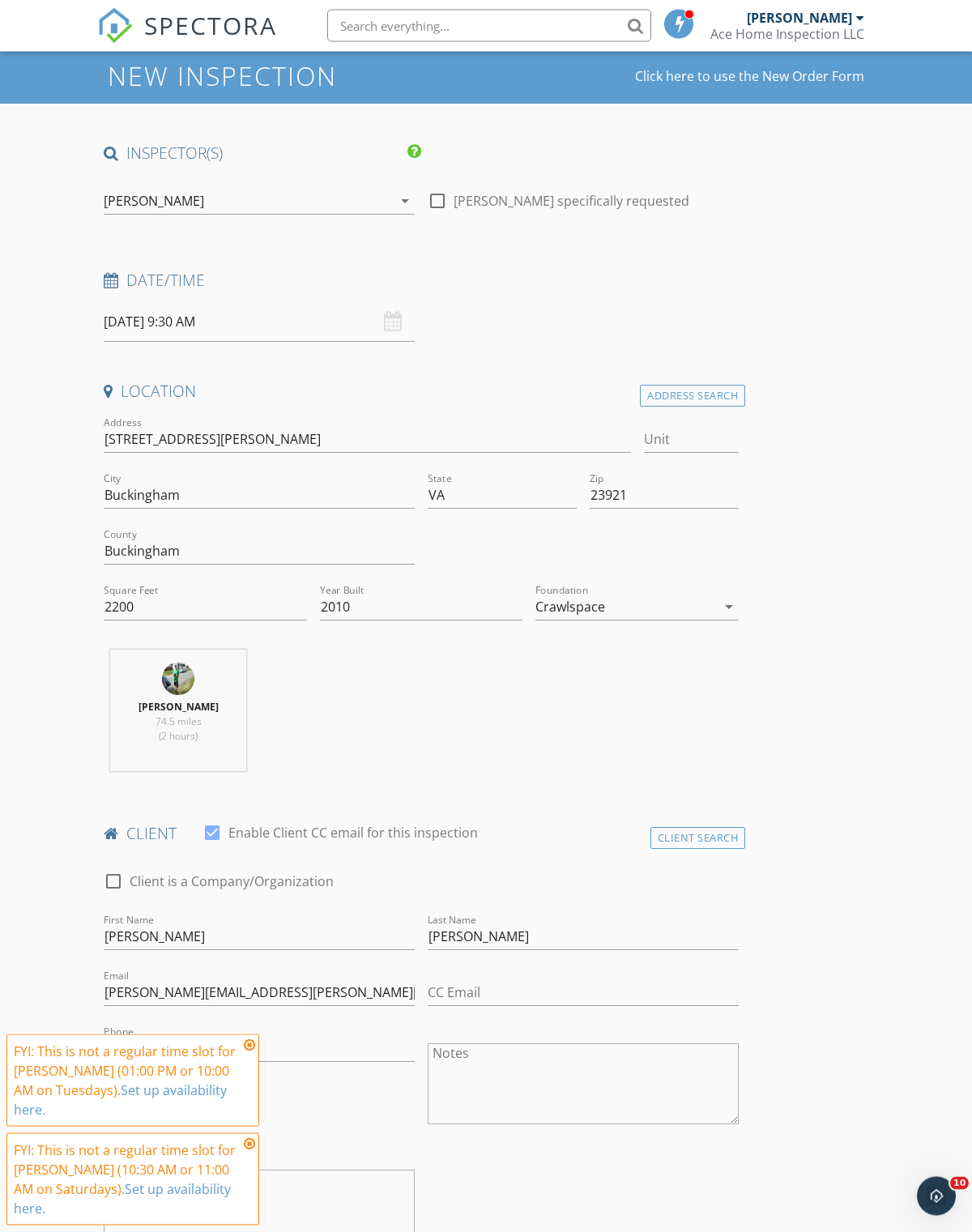
scroll to position [0, 0]
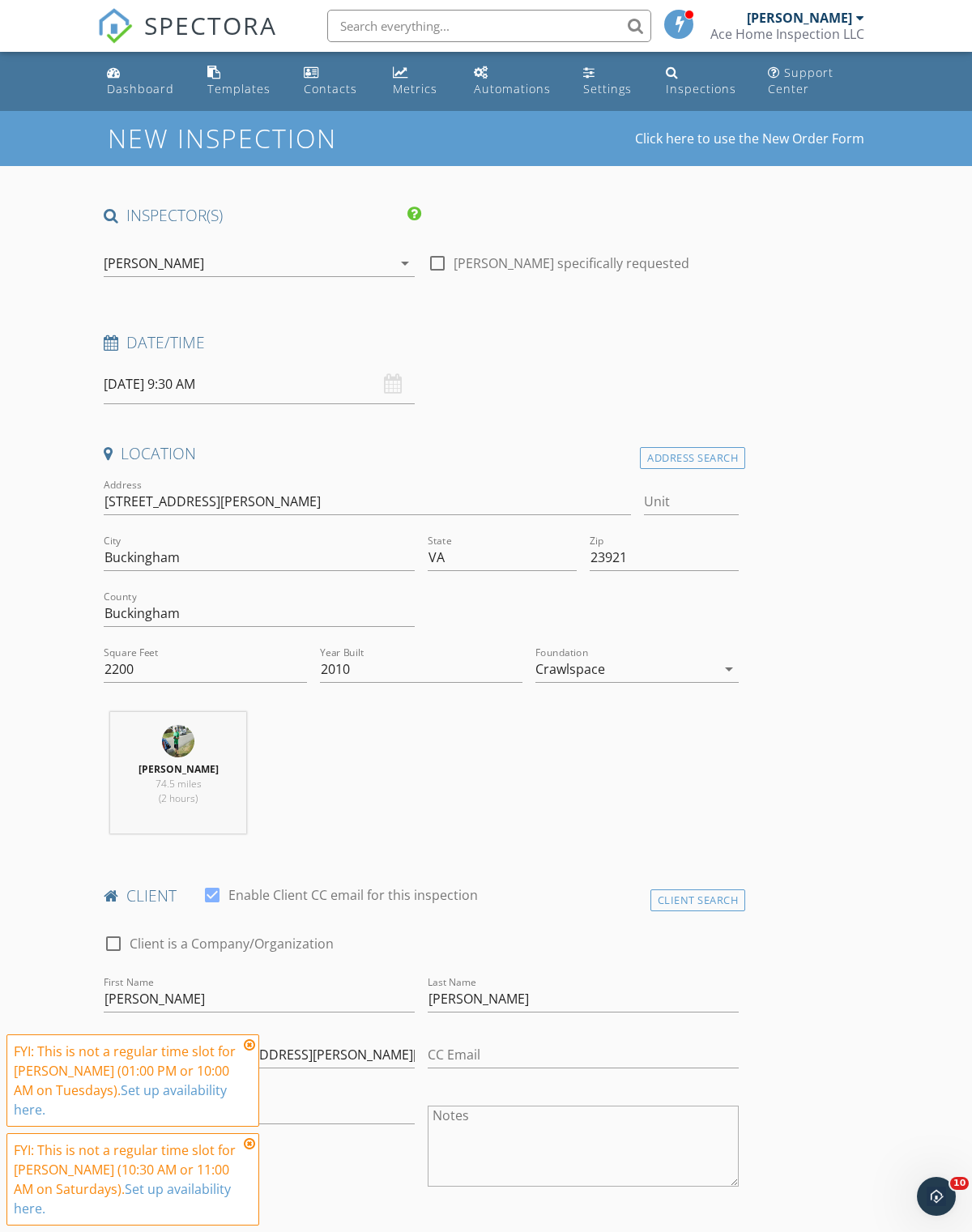
click at [207, 383] on input "[DATE] 9:30 AM" at bounding box center [259, 383] width 311 height 39
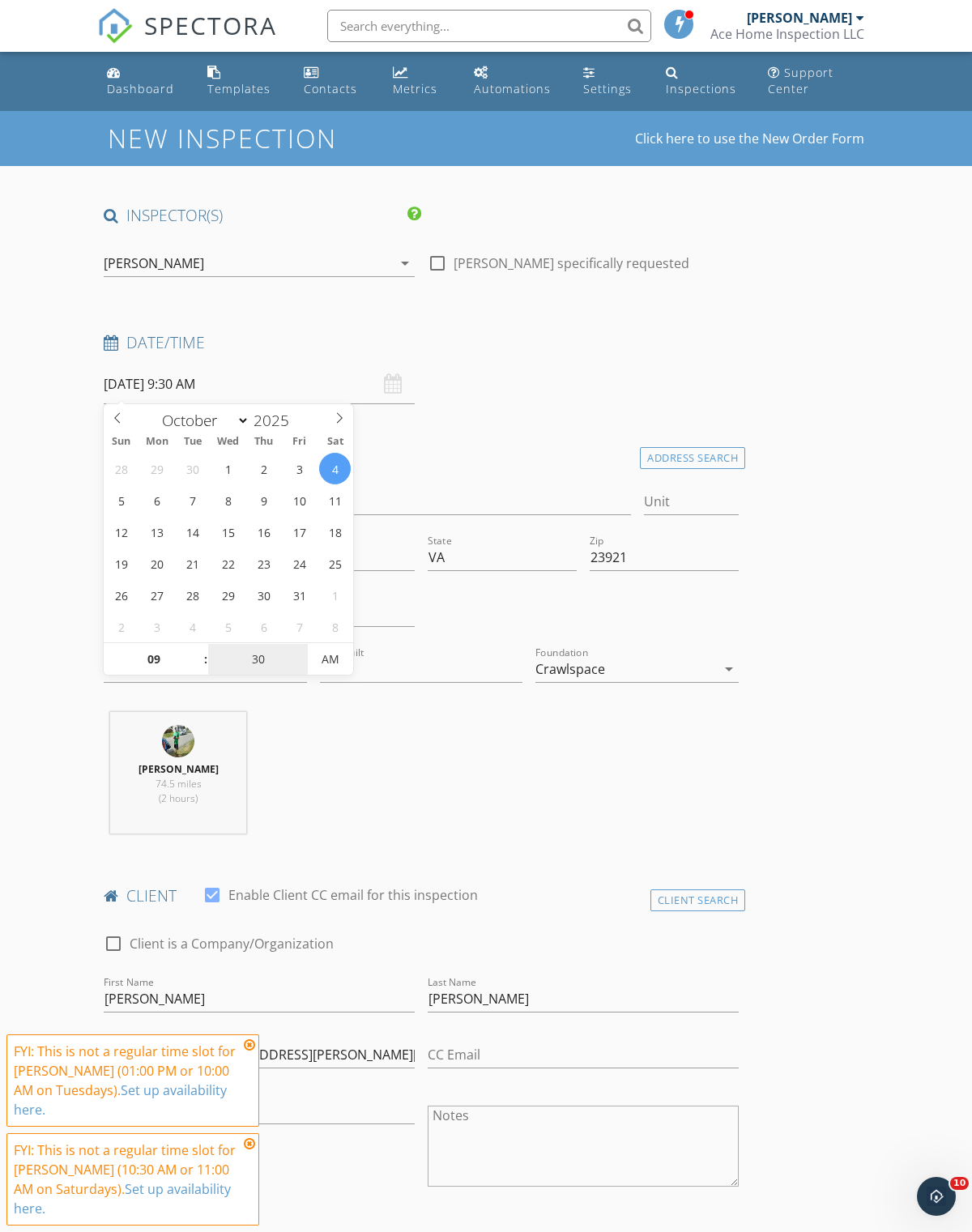
click at [254, 660] on input "30" at bounding box center [258, 660] width 100 height 32
type input "00"
type input "[DATE] 9:00 AM"
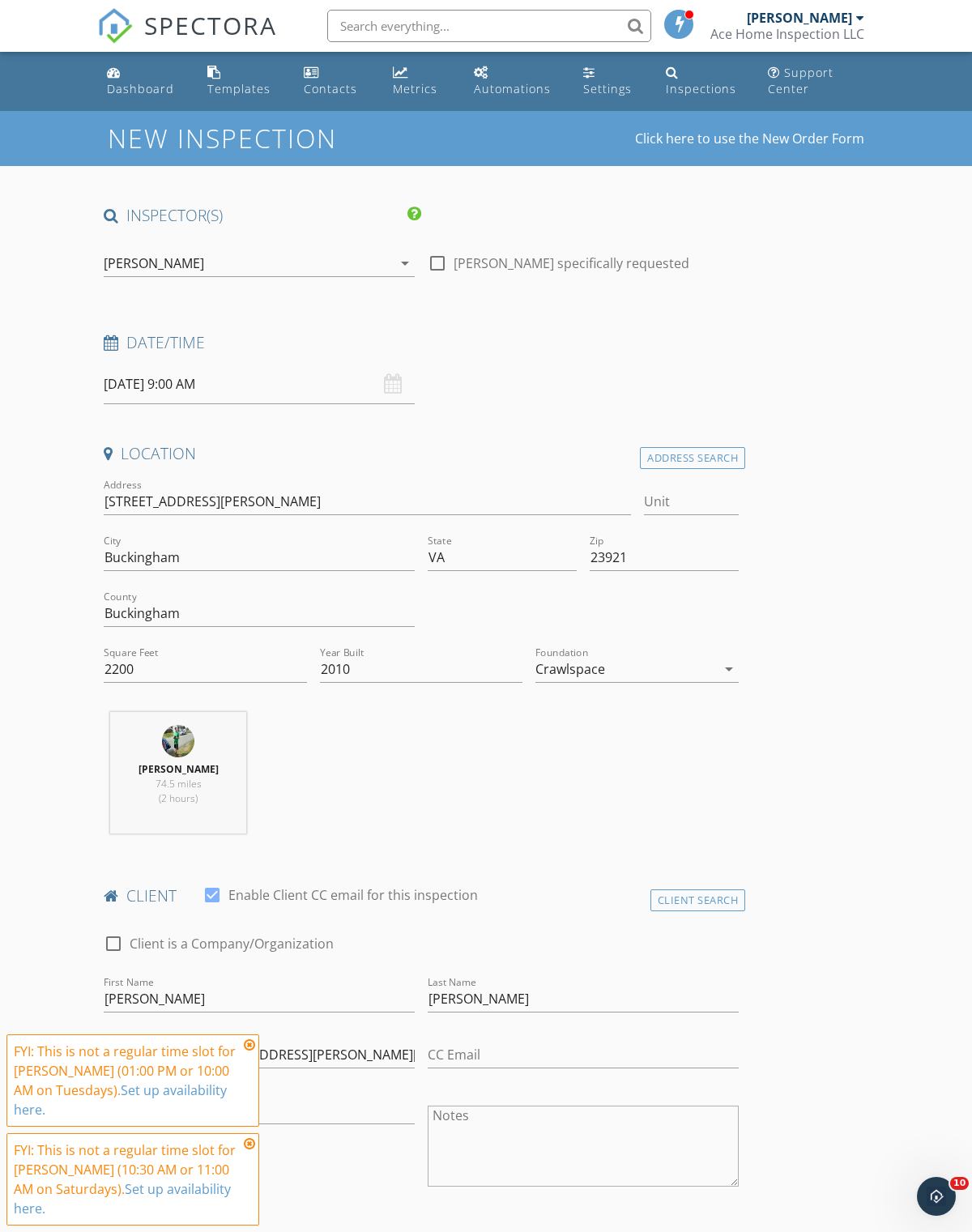
click at [533, 745] on div "[PERSON_NAME] 74.5 miles (2 hours)" at bounding box center [421, 779] width 647 height 135
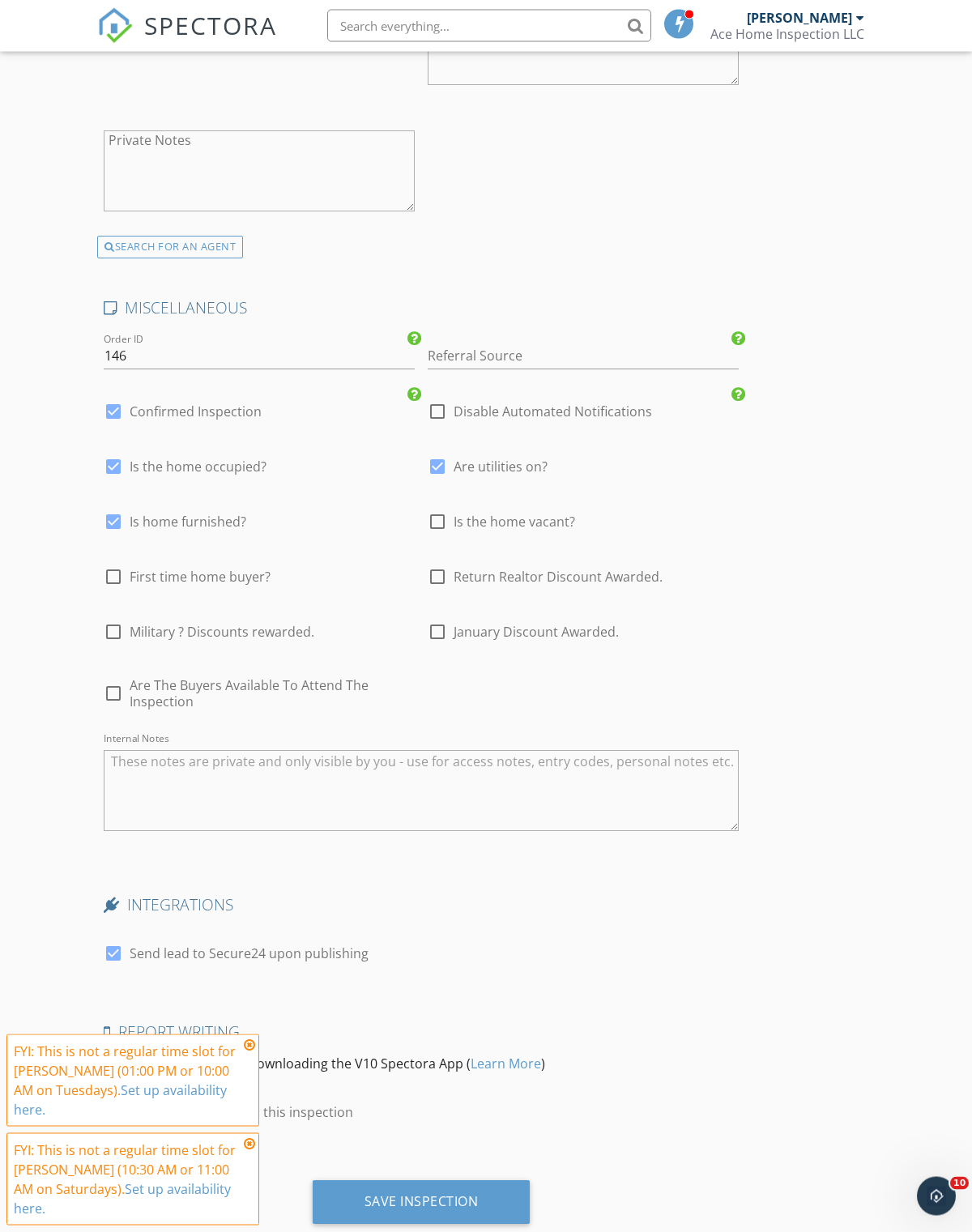
scroll to position [3055, 0]
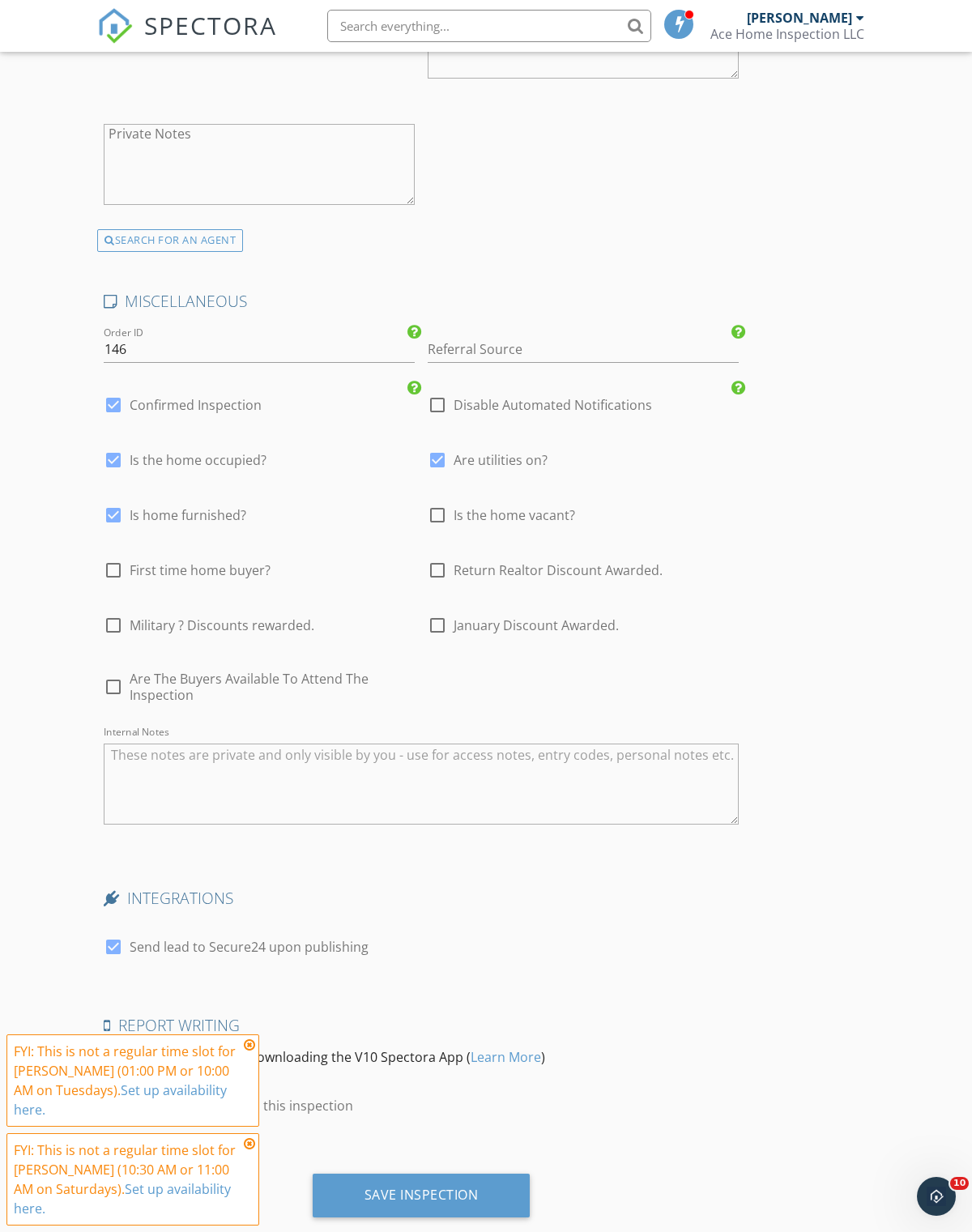
click at [406, 1190] on div "Save Inspection" at bounding box center [421, 1195] width 115 height 17
